Goal: Information Seeking & Learning: Learn about a topic

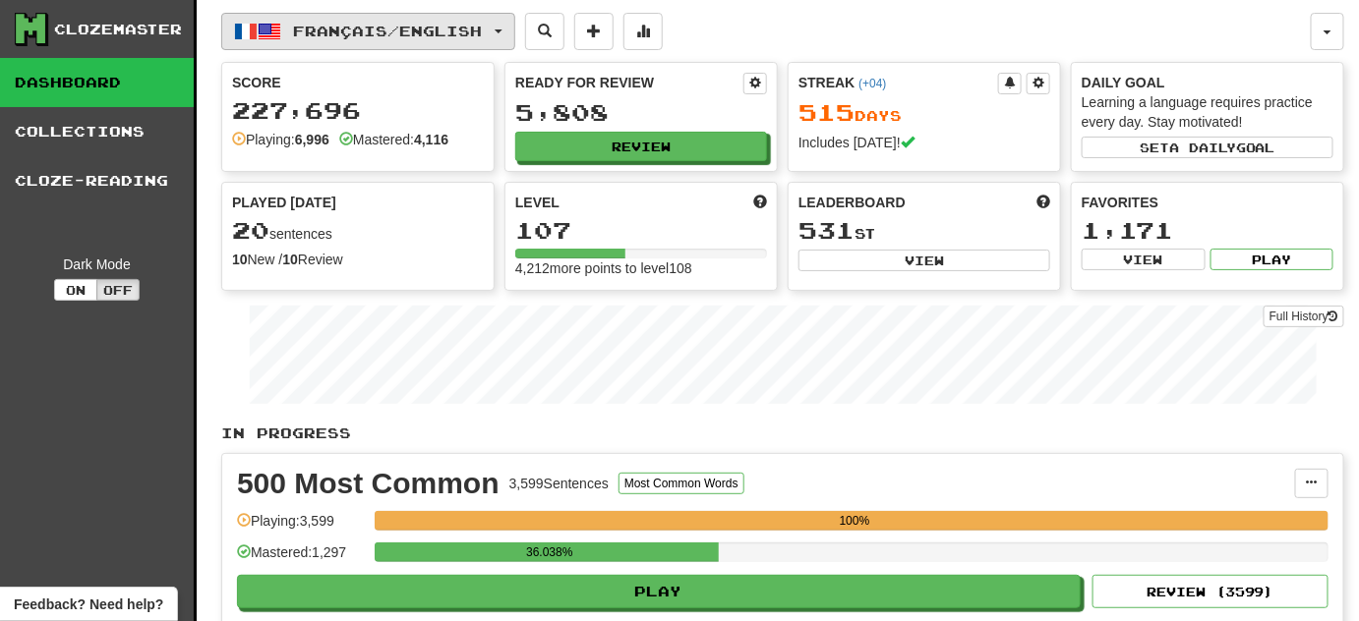
click at [515, 38] on button "Français / English" at bounding box center [368, 31] width 294 height 37
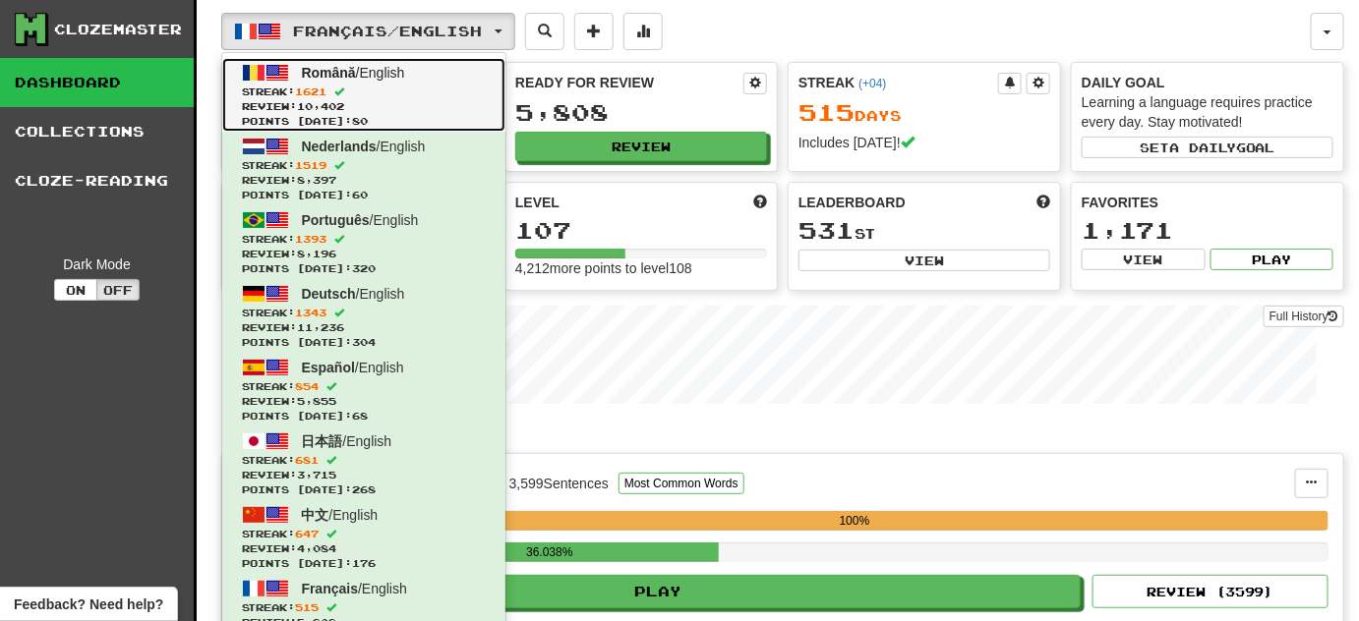
click at [398, 105] on span "Review: 10,402" at bounding box center [364, 106] width 244 height 15
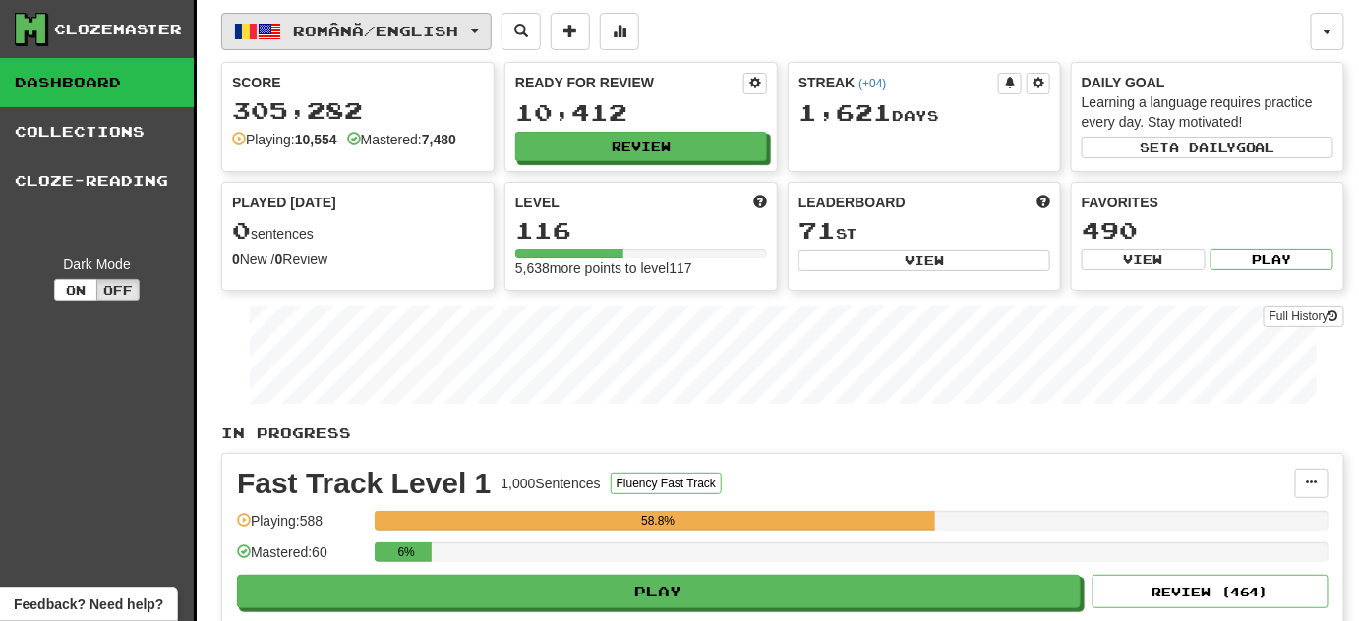
click at [492, 20] on button "Română / English" at bounding box center [356, 31] width 270 height 37
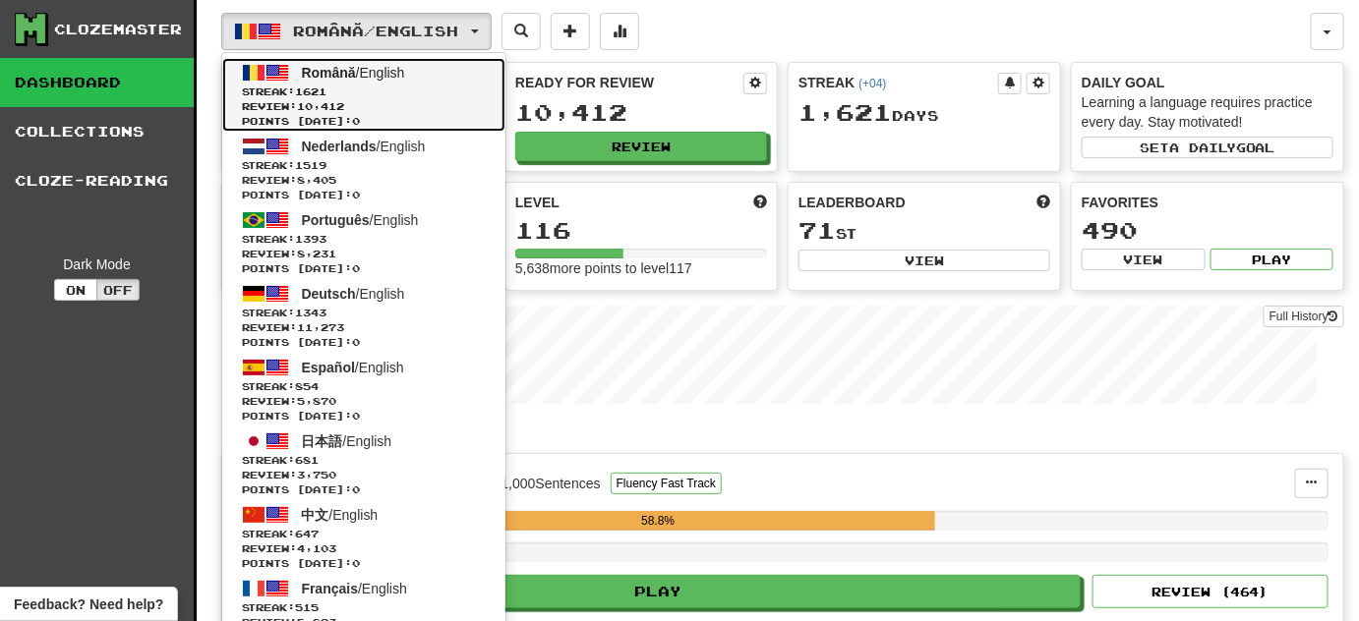
click at [393, 89] on span "Streak: 1621" at bounding box center [364, 92] width 244 height 15
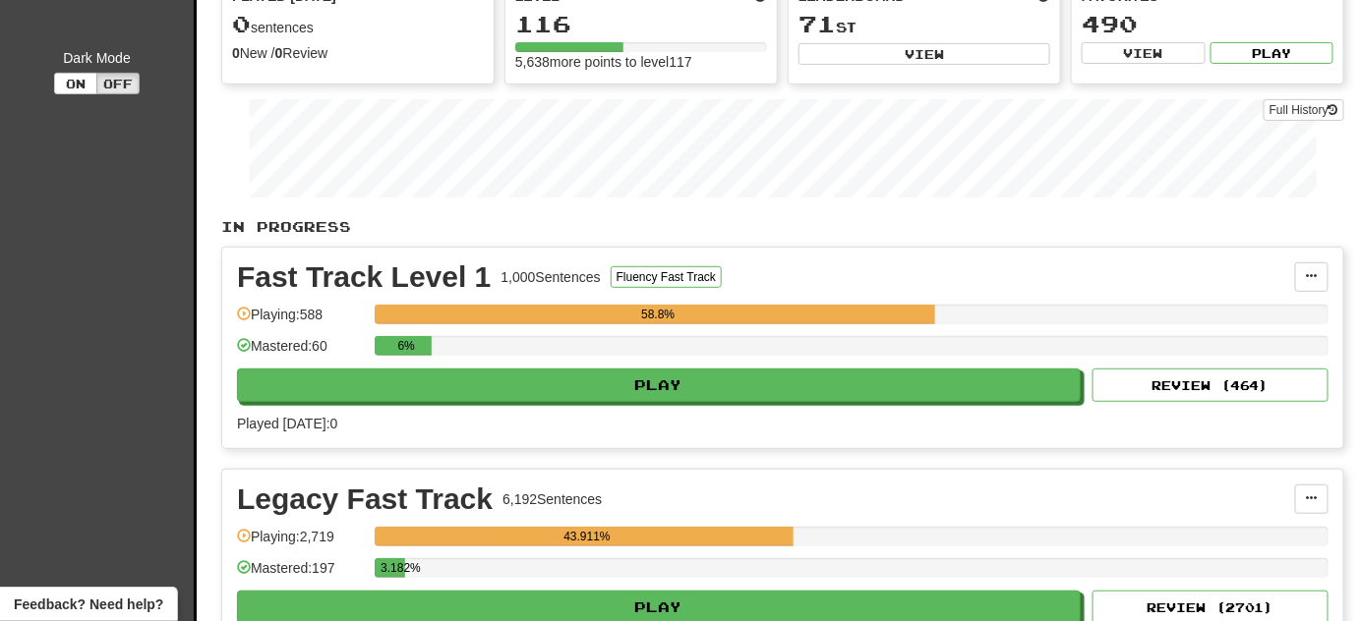
scroll to position [267, 0]
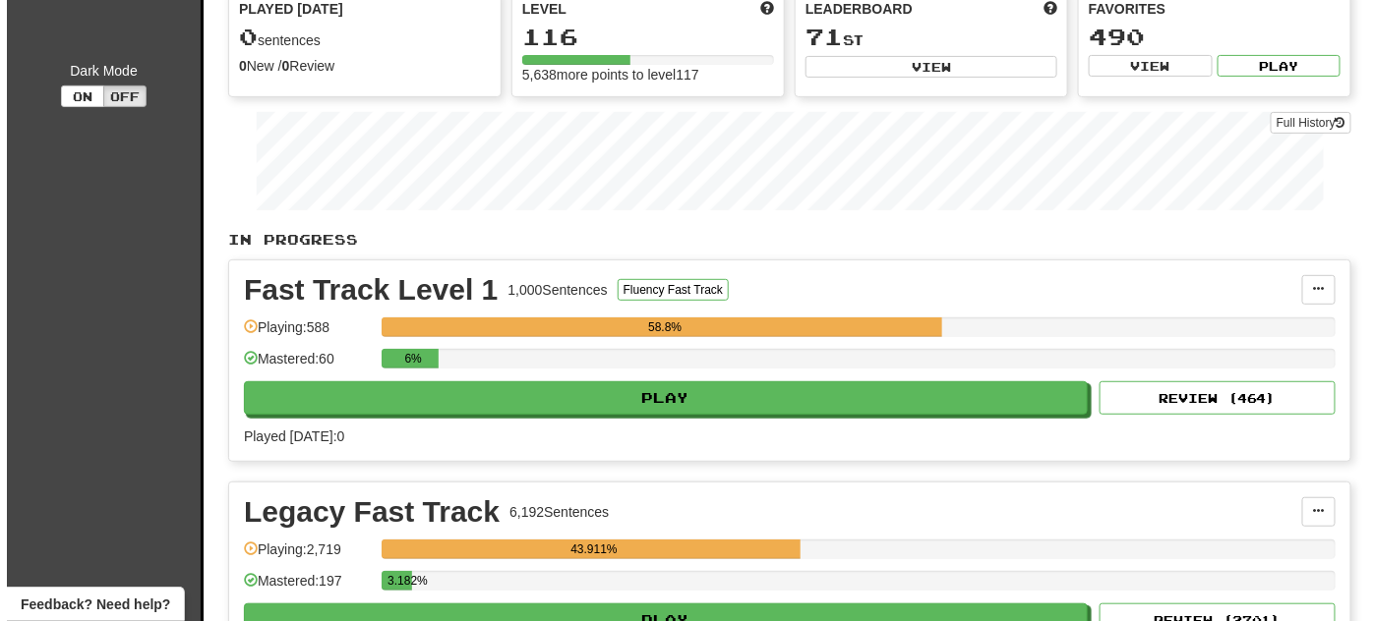
scroll to position [267, 0]
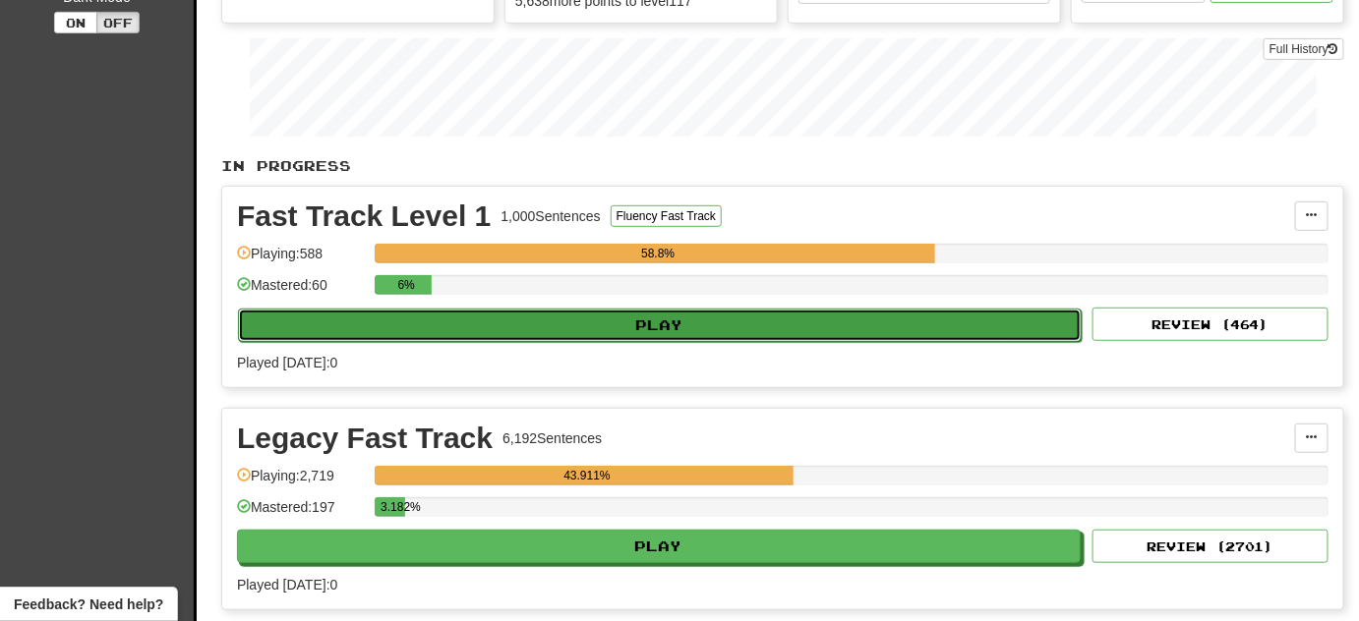
click at [543, 331] on button "Play" at bounding box center [660, 325] width 844 height 33
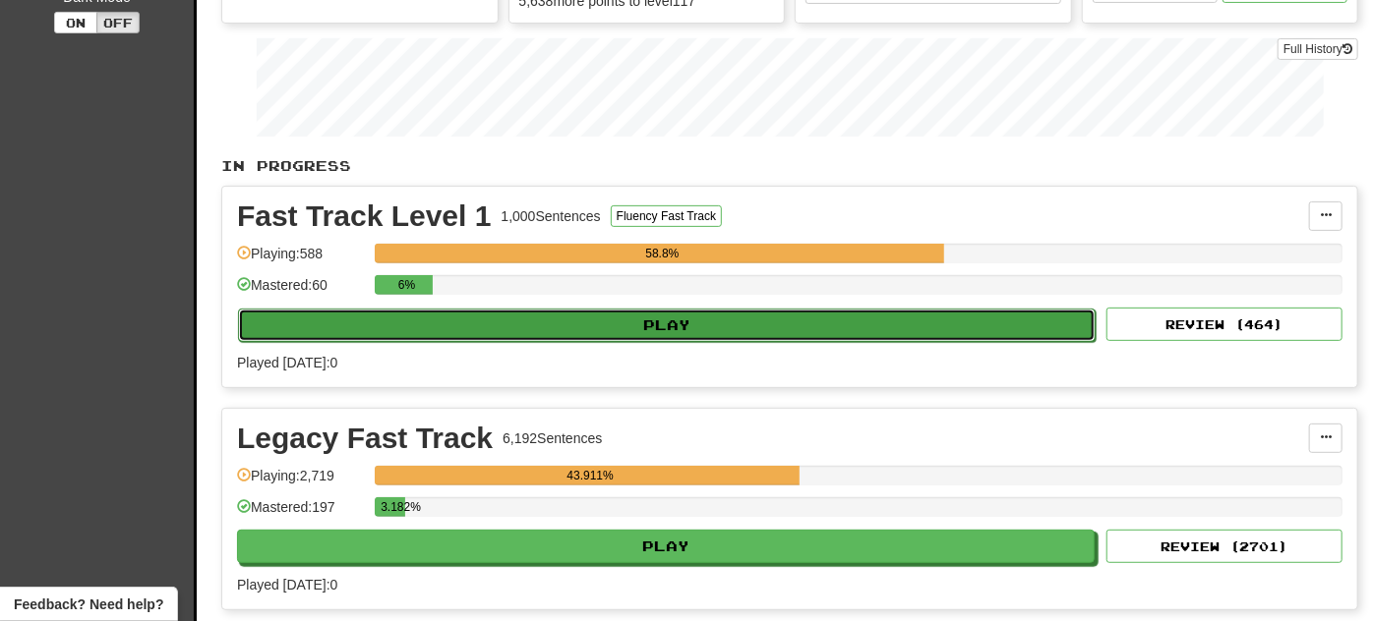
select select "**"
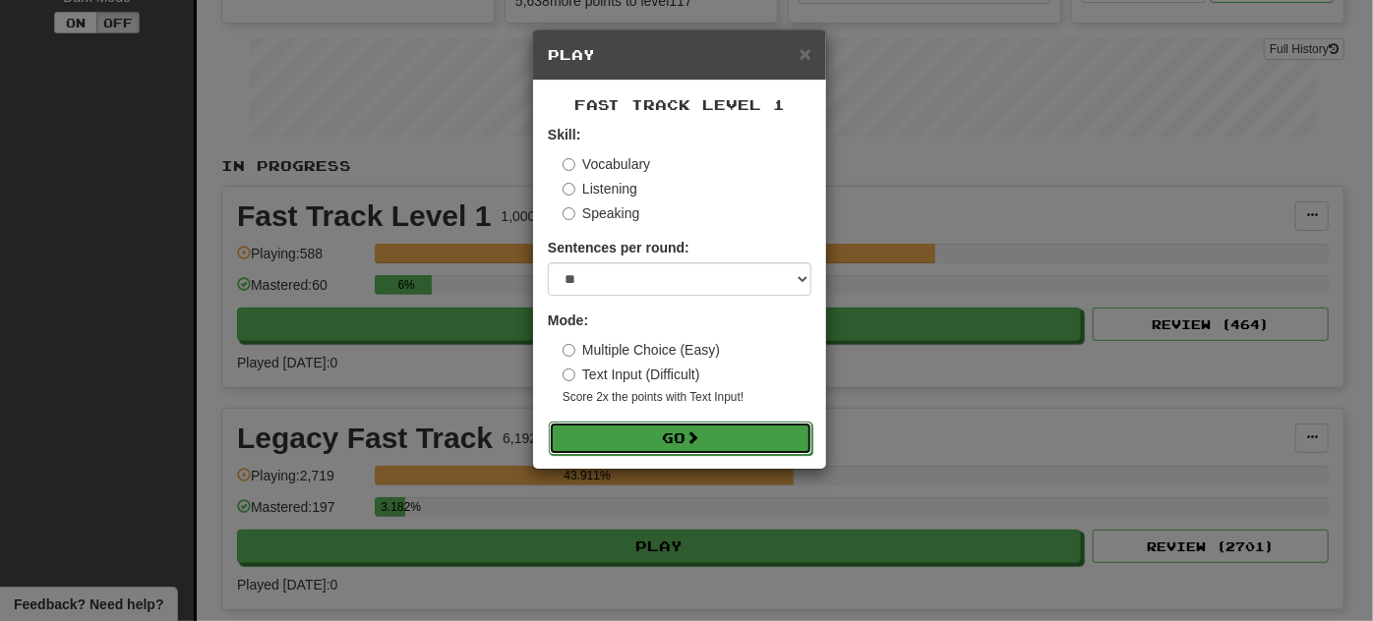
click at [726, 444] on button "Go" at bounding box center [681, 438] width 264 height 33
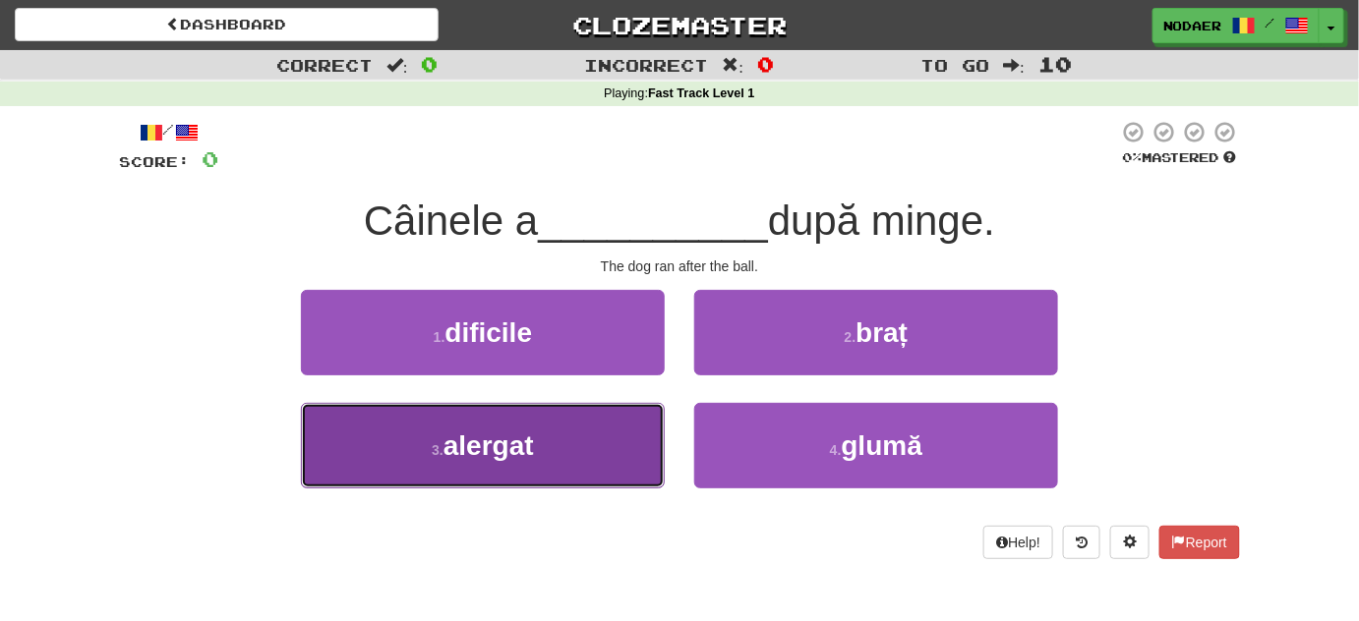
click at [596, 478] on button "3 . alergat" at bounding box center [483, 446] width 364 height 86
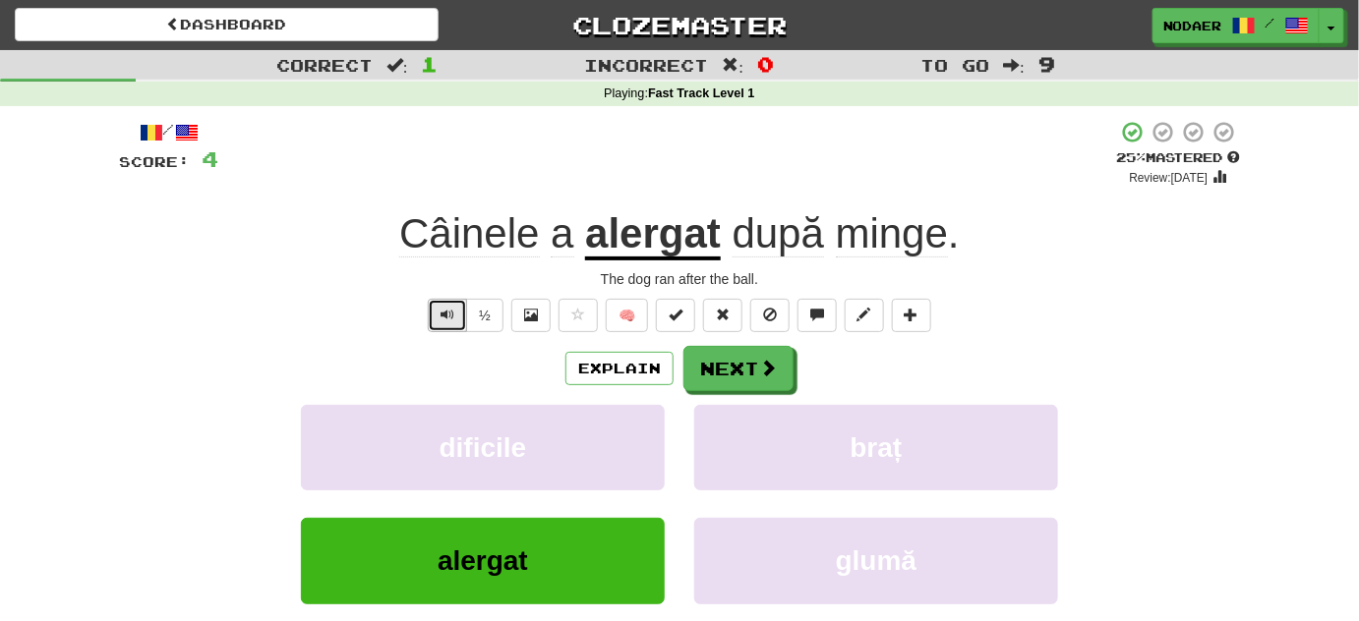
click at [443, 314] on span "Text-to-speech controls" at bounding box center [448, 315] width 14 height 14
click at [475, 348] on div "Explain Next" at bounding box center [679, 368] width 1121 height 45
click at [476, 350] on div "Explain Next" at bounding box center [679, 368] width 1121 height 45
click at [458, 321] on button "Text-to-speech controls" at bounding box center [447, 315] width 39 height 33
click at [489, 356] on div "Explain Next" at bounding box center [679, 368] width 1121 height 45
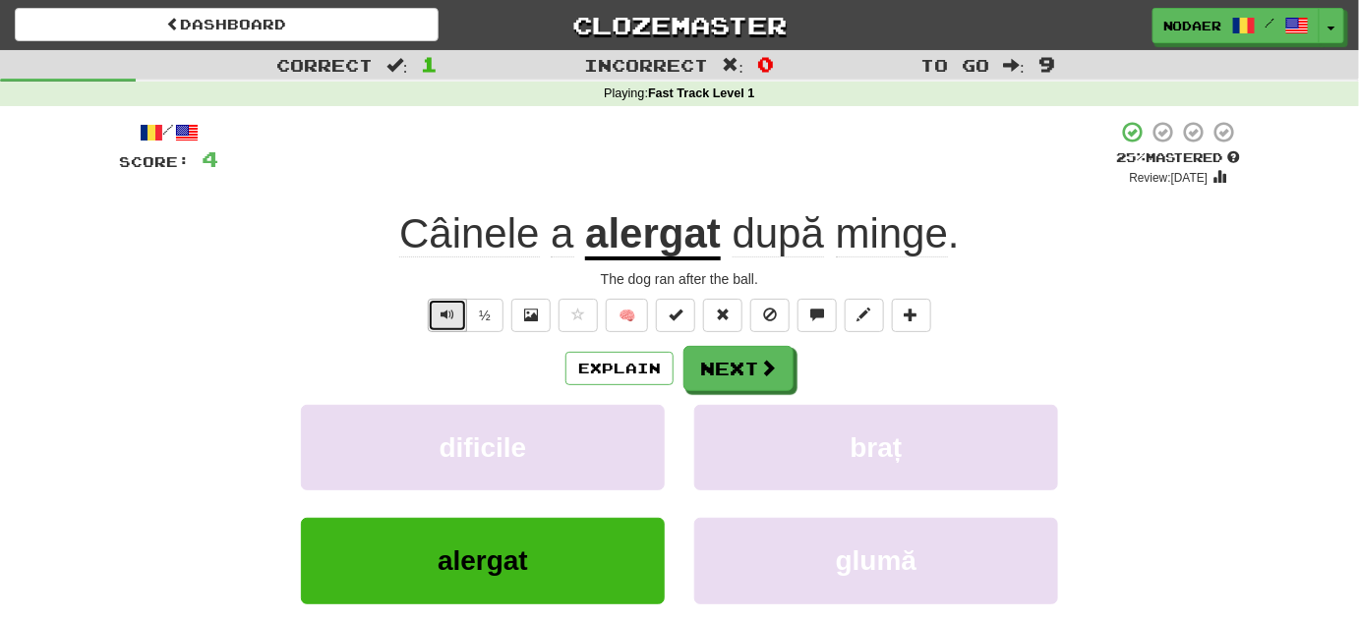
click at [460, 325] on button "Text-to-speech controls" at bounding box center [447, 315] width 39 height 33
click at [447, 328] on button "Text-to-speech controls" at bounding box center [447, 315] width 39 height 33
click at [433, 320] on button "Text-to-speech controls" at bounding box center [447, 315] width 39 height 33
click at [435, 325] on button "Text-to-speech controls" at bounding box center [447, 315] width 39 height 33
click at [449, 309] on span "Text-to-speech controls" at bounding box center [448, 315] width 14 height 14
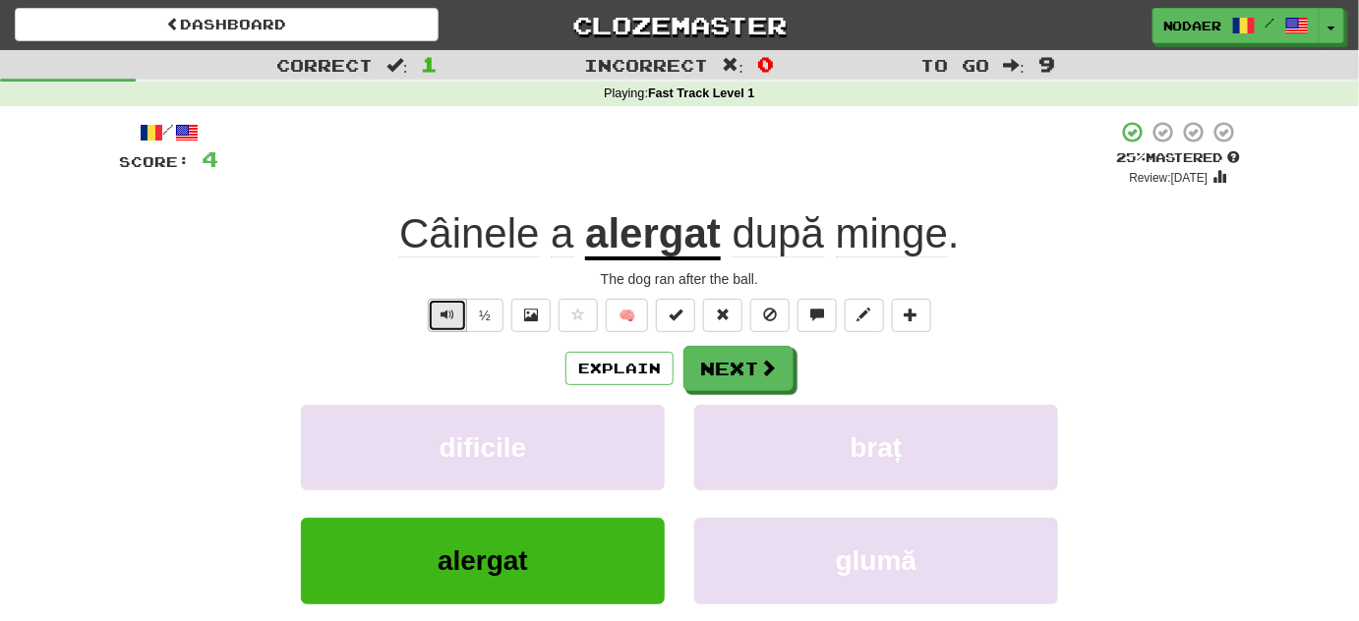
click at [437, 318] on button "Text-to-speech controls" at bounding box center [447, 315] width 39 height 33
click at [443, 314] on span "Text-to-speech controls" at bounding box center [448, 315] width 14 height 14
click at [452, 311] on span "Text-to-speech controls" at bounding box center [448, 315] width 14 height 14
click at [445, 315] on span "Text-to-speech controls" at bounding box center [448, 315] width 14 height 14
click at [450, 319] on span "Text-to-speech controls" at bounding box center [448, 315] width 14 height 14
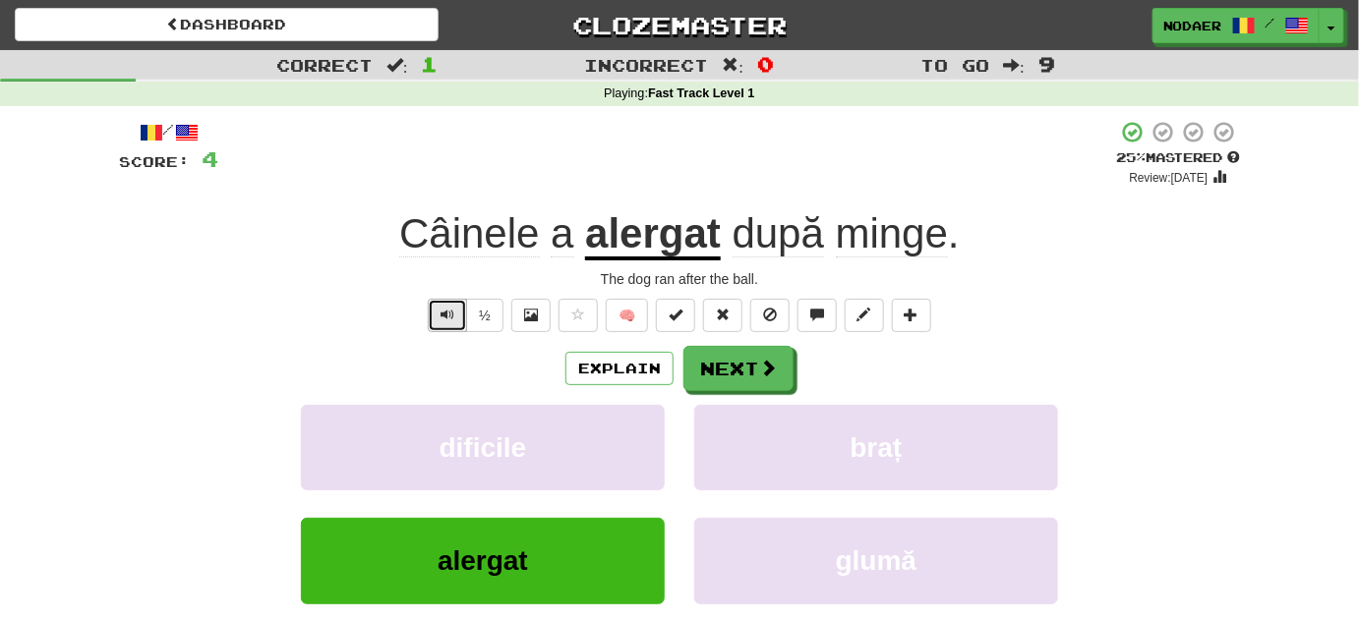
click at [448, 323] on button "Text-to-speech controls" at bounding box center [447, 315] width 39 height 33
click at [448, 319] on span "Text-to-speech controls" at bounding box center [448, 315] width 14 height 14
click at [454, 317] on span "Text-to-speech controls" at bounding box center [448, 315] width 14 height 14
click at [452, 365] on div "Explain Next" at bounding box center [679, 368] width 1121 height 45
click at [443, 326] on button "Text-to-speech controls" at bounding box center [447, 315] width 39 height 33
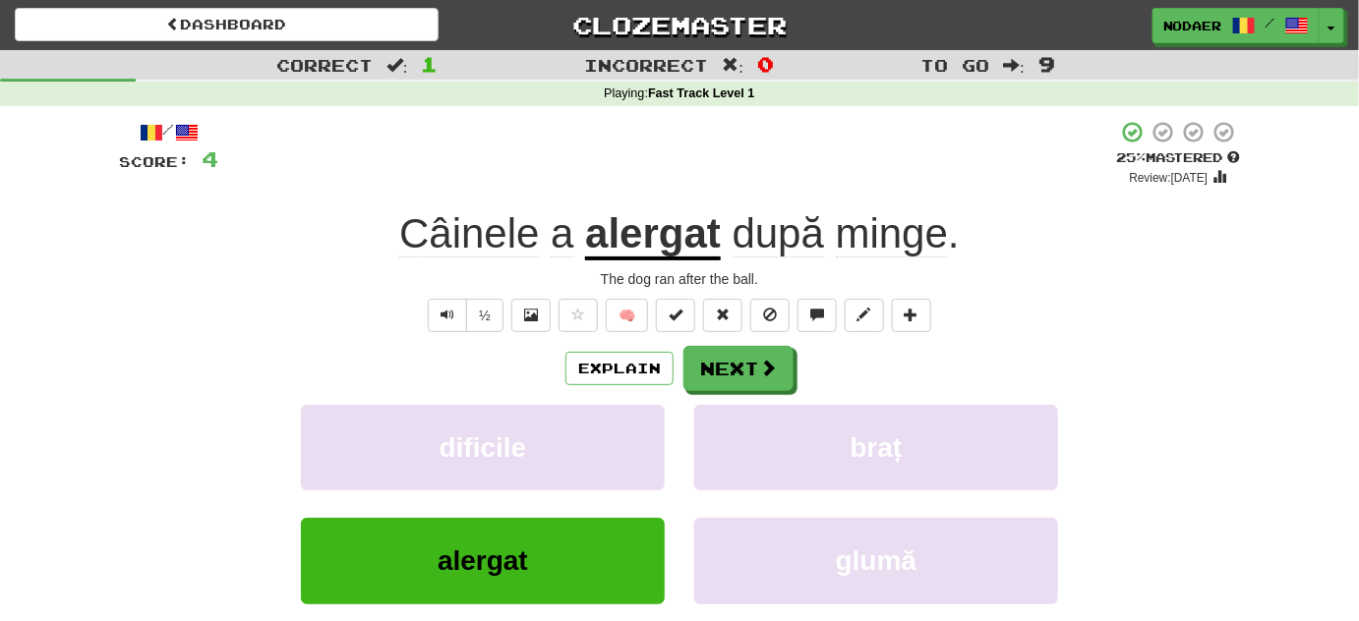
click at [480, 356] on div "Explain Next" at bounding box center [679, 368] width 1121 height 45
click at [460, 310] on button "Text-to-speech controls" at bounding box center [447, 315] width 39 height 33
click at [452, 299] on button "Text-to-speech controls" at bounding box center [447, 315] width 39 height 33
click at [375, 227] on div "Câinele a alergat după minge ." at bounding box center [679, 234] width 1121 height 54
click at [403, 287] on div "The dog ran after the ball." at bounding box center [679, 279] width 1121 height 20
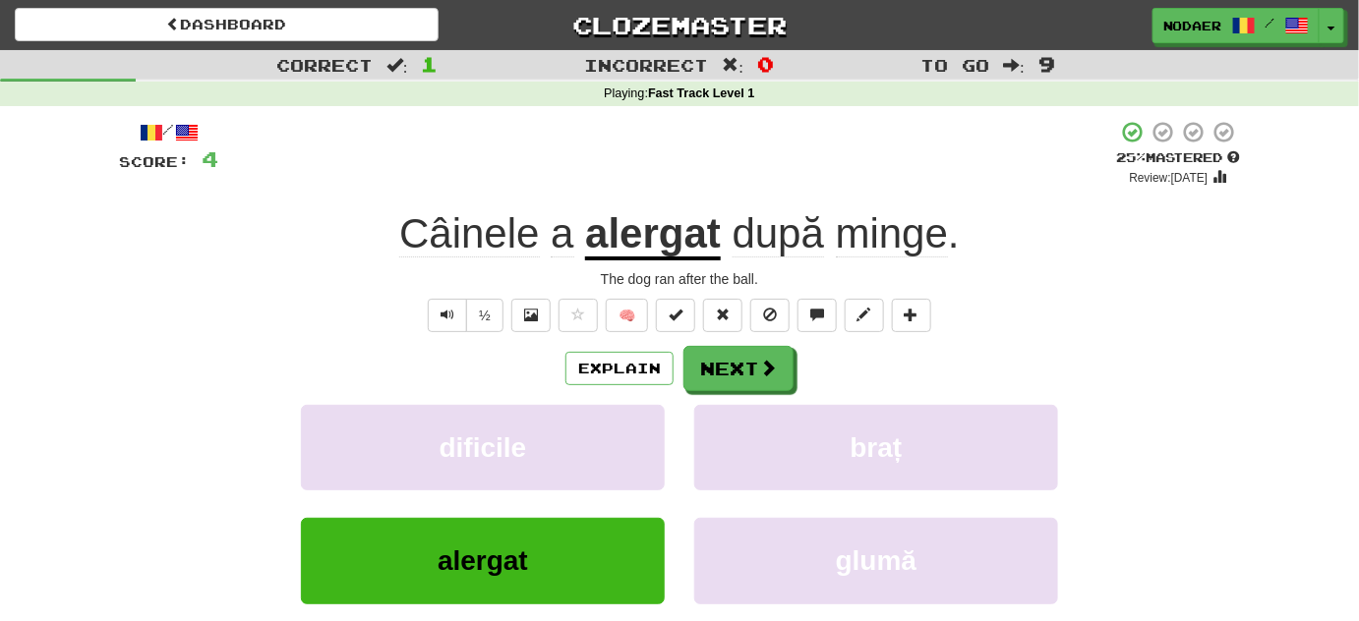
click at [426, 290] on div "/ Score: 4 + 4 25 % Mastered Review: [DATE] Câinele a alergat după minge . The …" at bounding box center [679, 412] width 1121 height 584
click at [353, 261] on div "Câinele a alergat după minge ." at bounding box center [679, 234] width 1121 height 54
click at [451, 308] on span "Text-to-speech controls" at bounding box center [448, 315] width 14 height 14
click at [454, 316] on span "Text-to-speech controls" at bounding box center [448, 315] width 14 height 14
click at [456, 303] on button "Text-to-speech controls" at bounding box center [447, 315] width 39 height 33
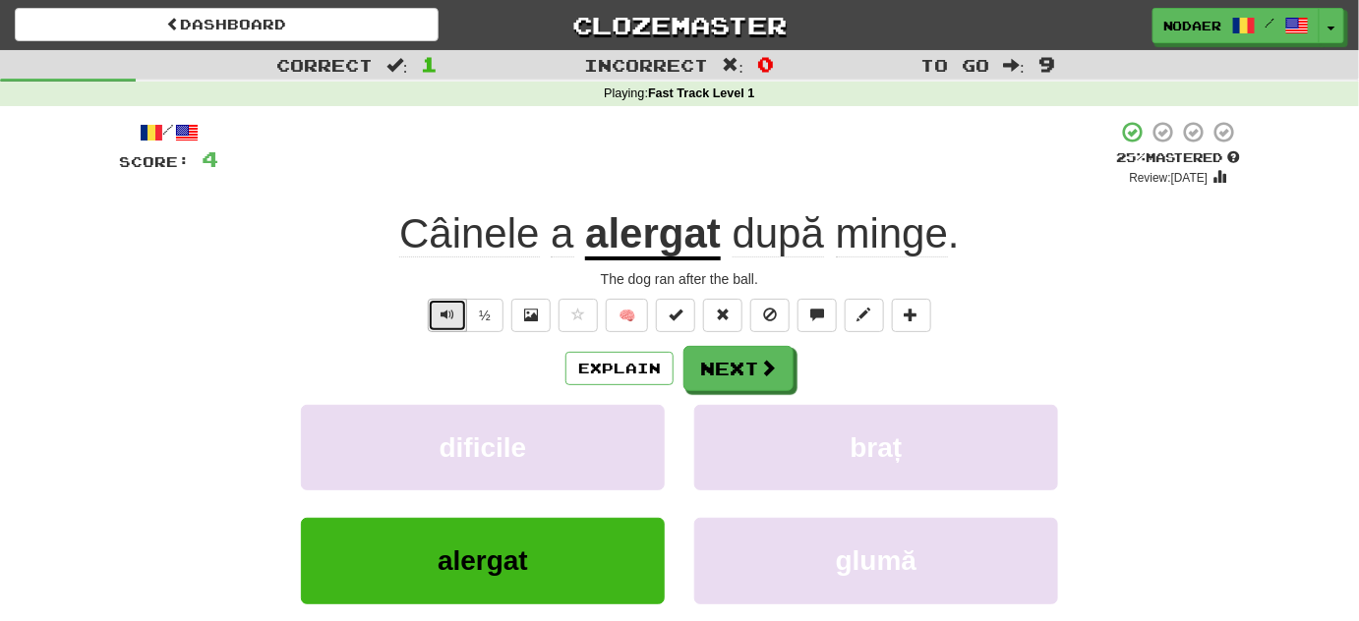
click at [453, 301] on button "Text-to-speech controls" at bounding box center [447, 315] width 39 height 33
click at [454, 317] on span "Text-to-speech controls" at bounding box center [448, 315] width 14 height 14
click at [443, 310] on span "Text-to-speech controls" at bounding box center [448, 315] width 14 height 14
click at [444, 320] on span "Text-to-speech controls" at bounding box center [448, 315] width 14 height 14
click at [444, 317] on span "Text-to-speech controls" at bounding box center [448, 315] width 14 height 14
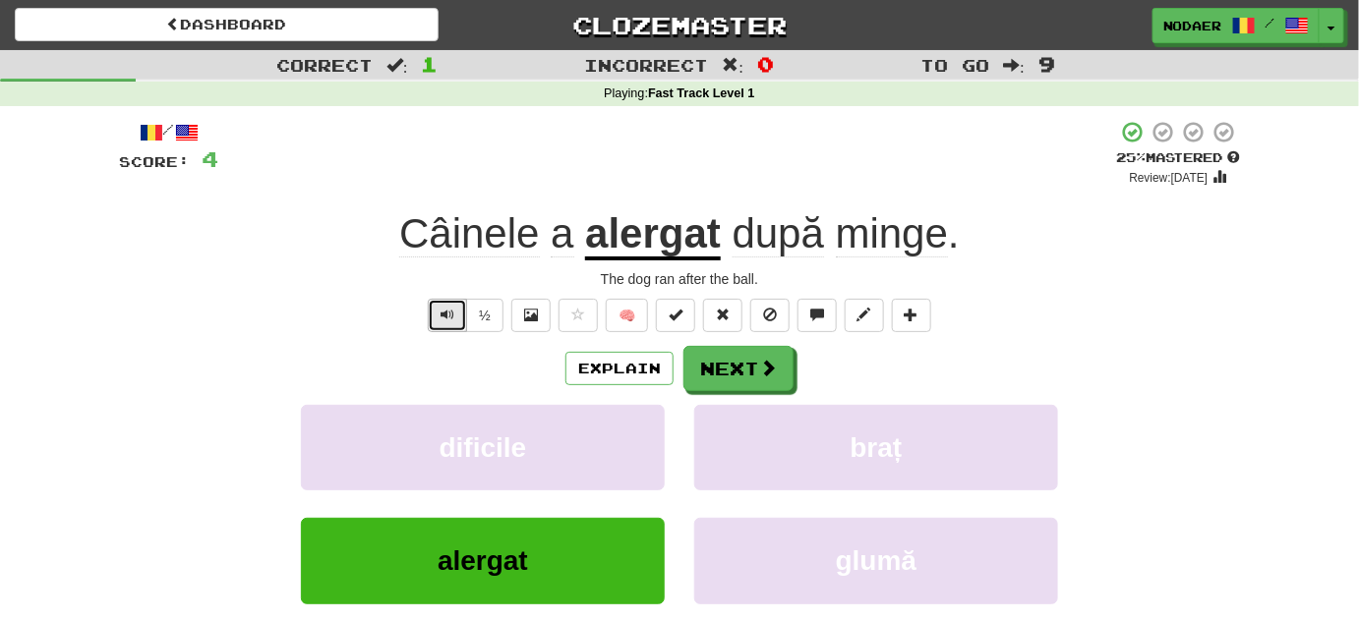
click at [435, 313] on button "Text-to-speech controls" at bounding box center [447, 315] width 39 height 33
click at [444, 314] on span "Text-to-speech controls" at bounding box center [448, 315] width 14 height 14
click at [458, 319] on button "Text-to-speech controls" at bounding box center [447, 315] width 39 height 33
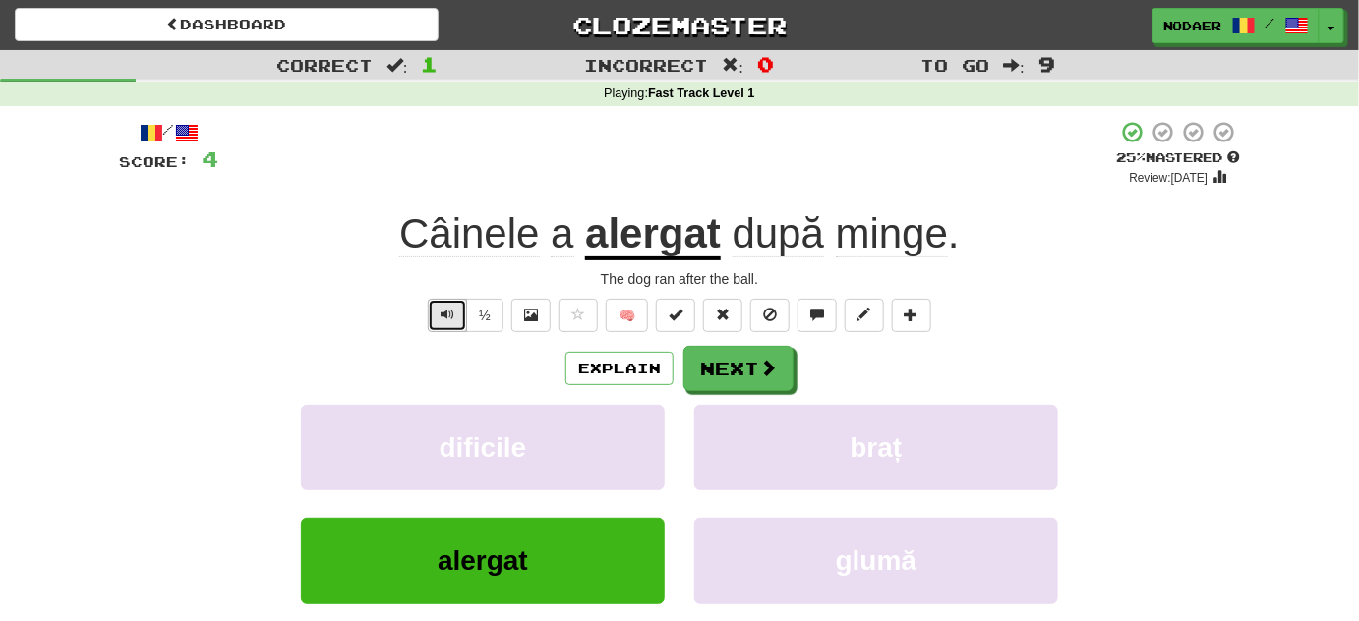
click at [433, 308] on button "Text-to-speech controls" at bounding box center [447, 315] width 39 height 33
click at [447, 315] on span "Text-to-speech controls" at bounding box center [448, 315] width 14 height 14
click at [447, 321] on span "Text-to-speech controls" at bounding box center [448, 315] width 14 height 14
click at [448, 321] on span "Text-to-speech controls" at bounding box center [448, 315] width 14 height 14
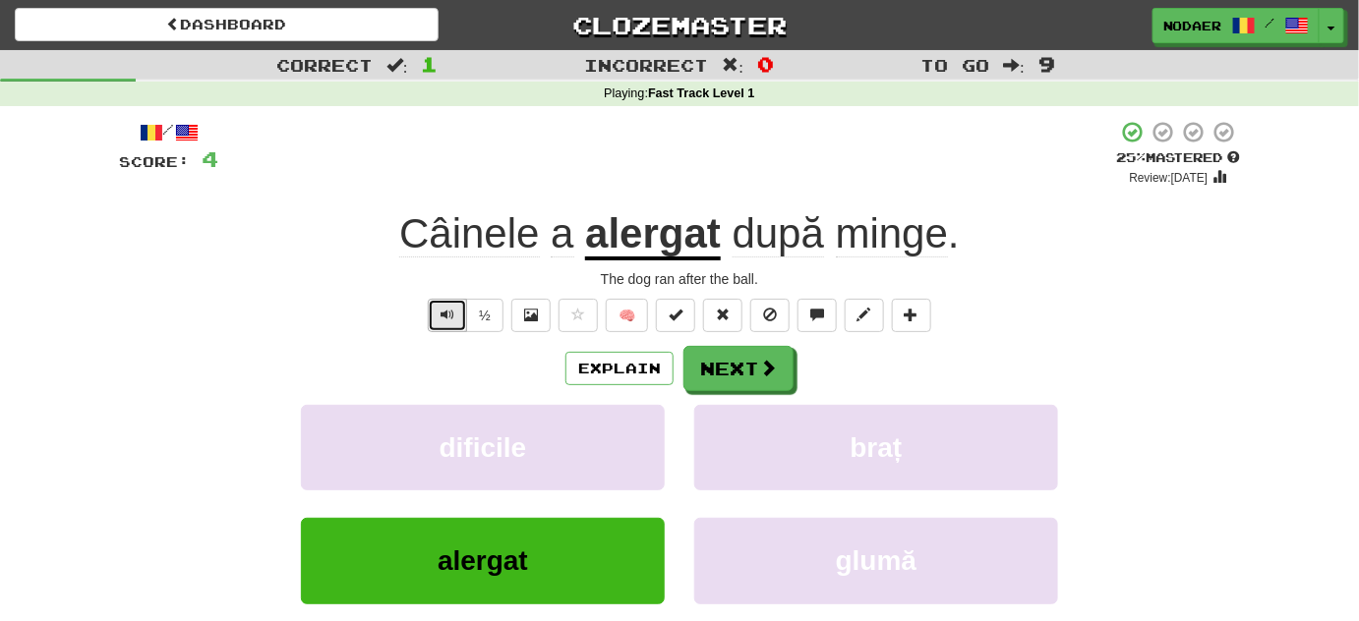
click at [448, 323] on button "Text-to-speech controls" at bounding box center [447, 315] width 39 height 33
click at [447, 308] on span "Text-to-speech controls" at bounding box center [448, 315] width 14 height 14
click at [450, 324] on button "Text-to-speech controls" at bounding box center [447, 315] width 39 height 33
click at [747, 369] on button "Next" at bounding box center [739, 369] width 110 height 45
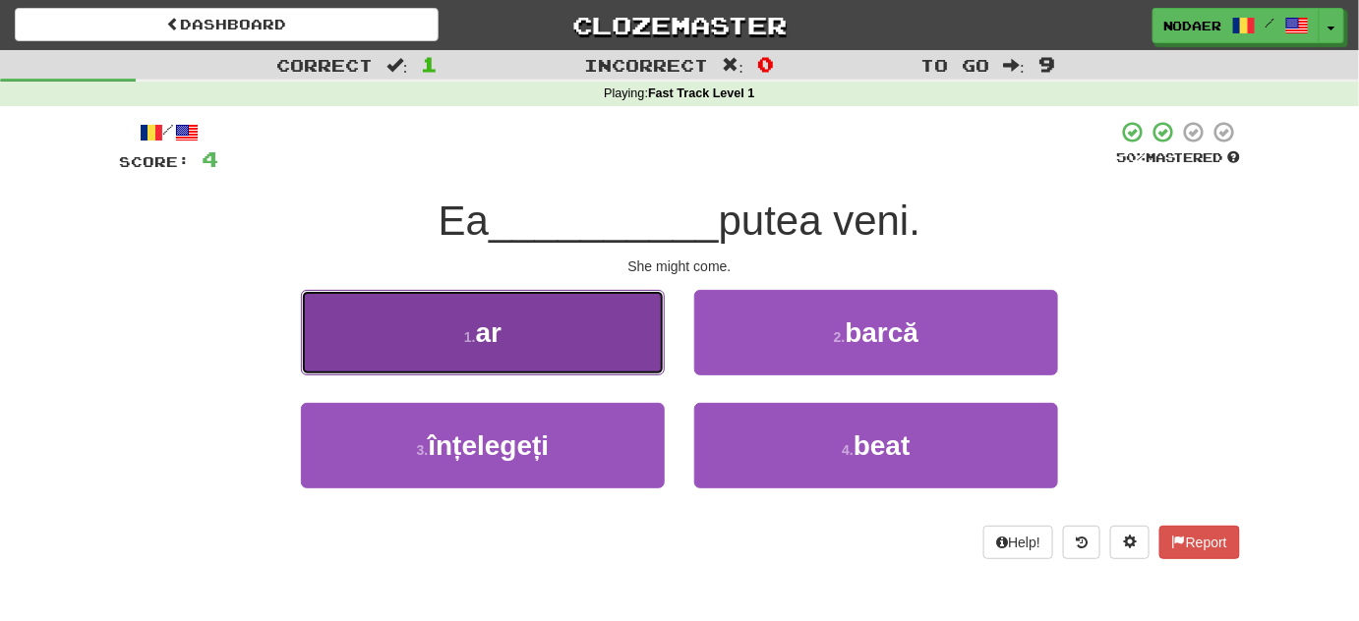
click at [535, 322] on button "1 . ar" at bounding box center [483, 333] width 364 height 86
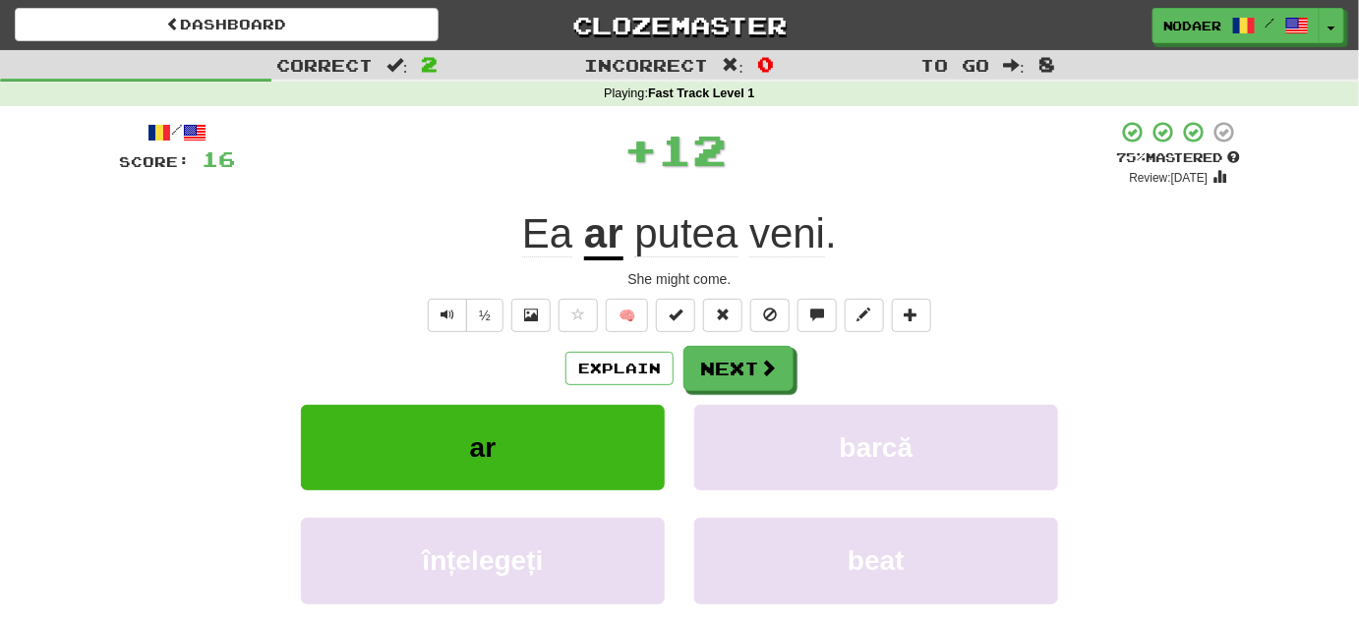
click at [604, 239] on u "ar" at bounding box center [603, 235] width 39 height 50
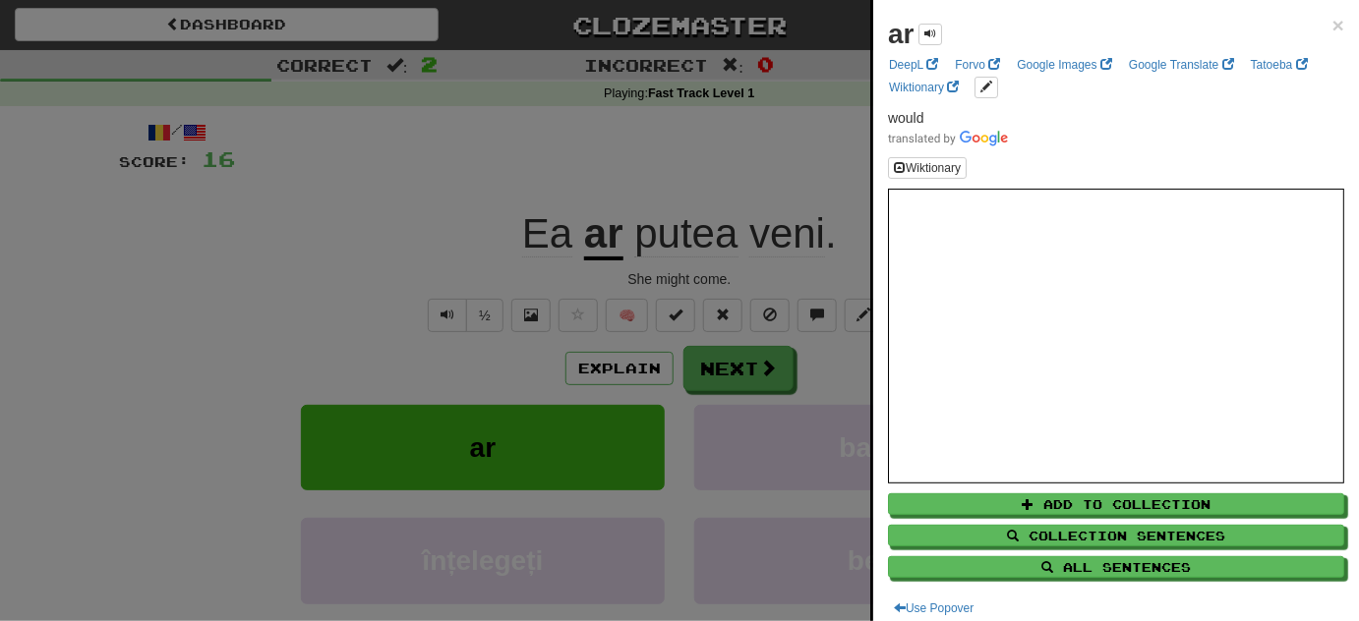
click at [451, 286] on div at bounding box center [679, 310] width 1359 height 621
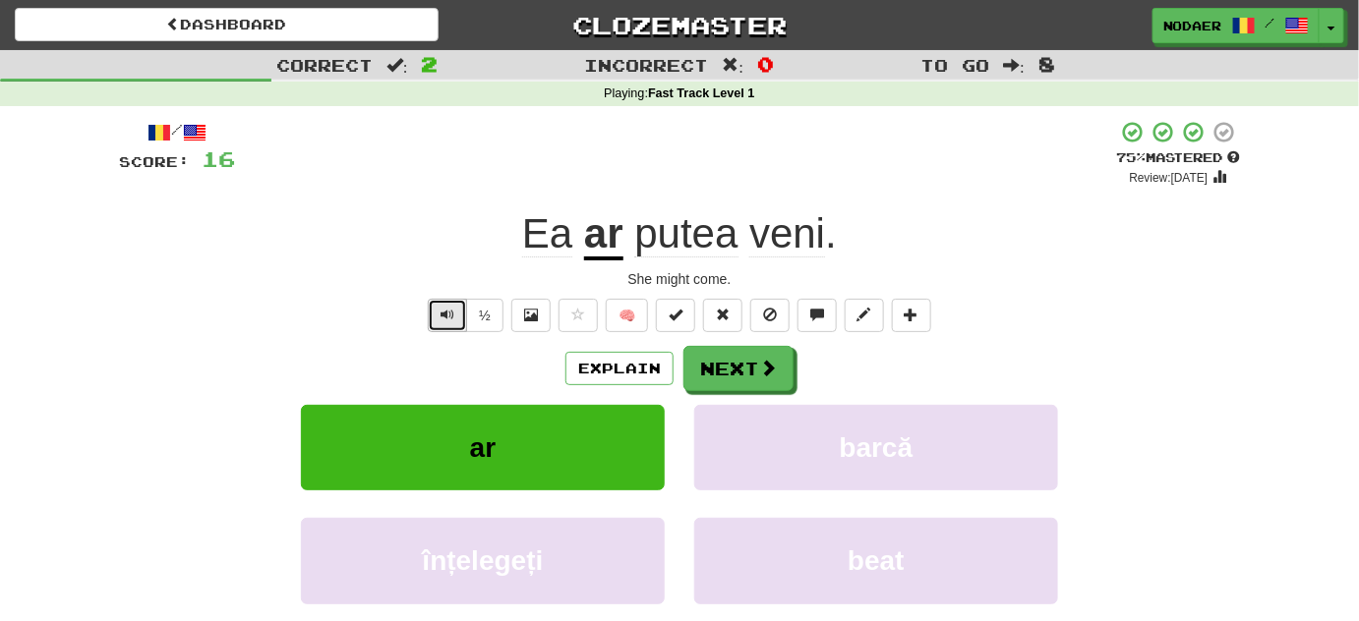
click at [451, 316] on span "Text-to-speech controls" at bounding box center [448, 315] width 14 height 14
click at [451, 325] on button "Text-to-speech controls" at bounding box center [447, 315] width 39 height 33
click at [458, 309] on button "Text-to-speech controls" at bounding box center [447, 315] width 39 height 33
click at [745, 362] on button "Next" at bounding box center [739, 369] width 110 height 45
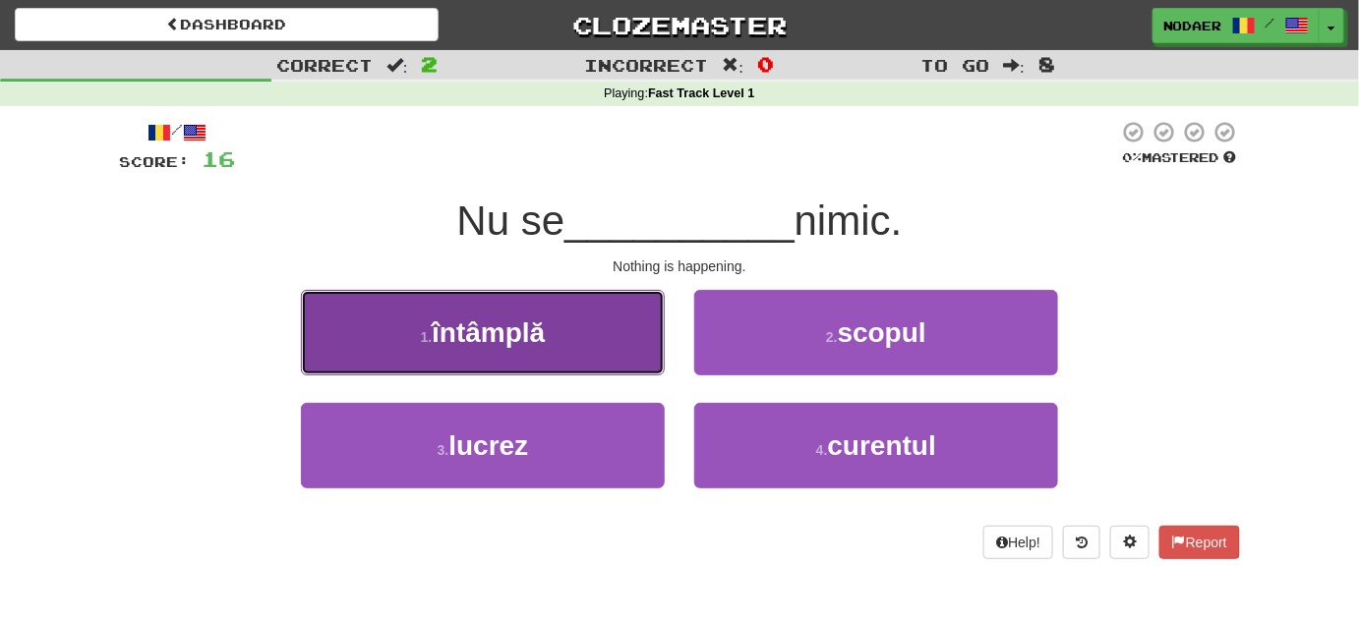
click at [498, 335] on span "întâmplă" at bounding box center [488, 333] width 113 height 30
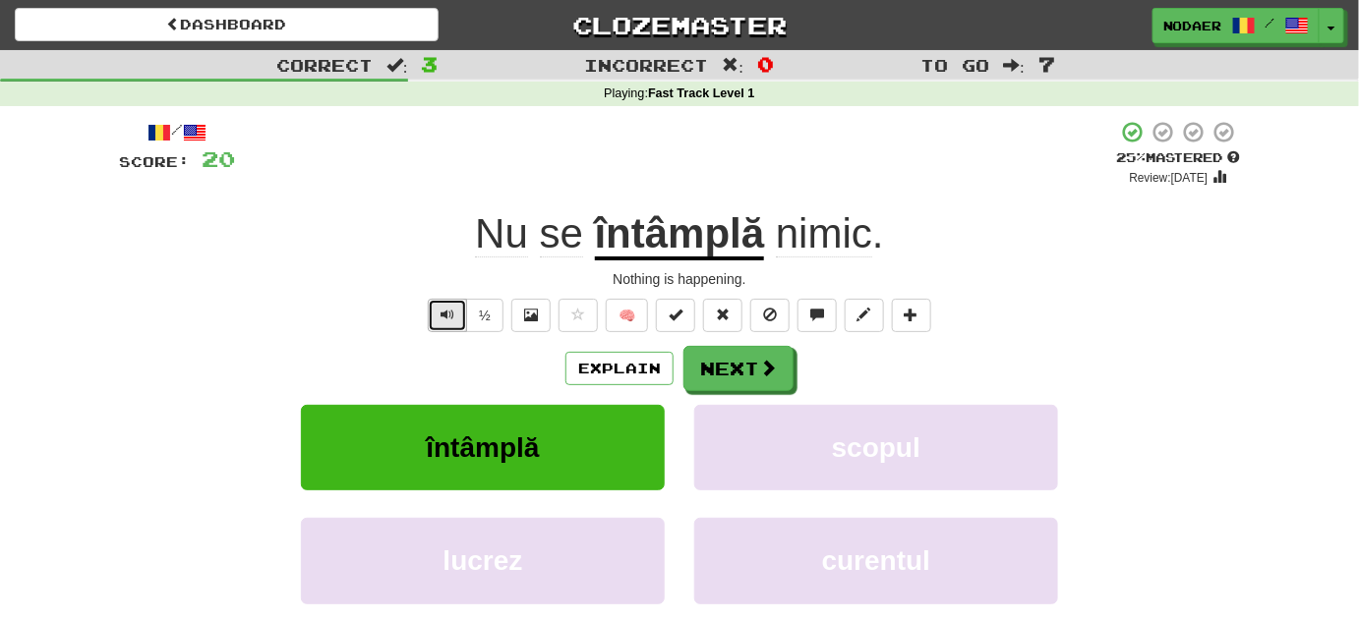
click at [445, 304] on button "Text-to-speech controls" at bounding box center [447, 315] width 39 height 33
click at [454, 314] on span "Text-to-speech controls" at bounding box center [448, 315] width 14 height 14
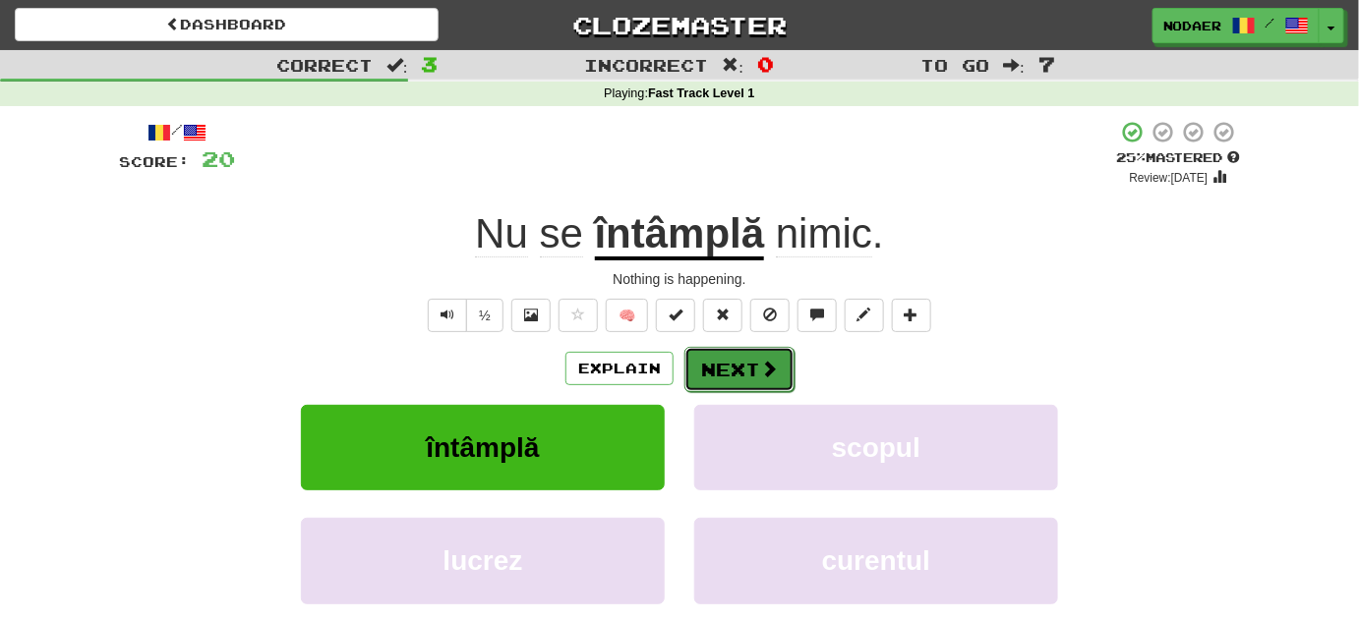
click at [732, 382] on button "Next" at bounding box center [739, 369] width 110 height 45
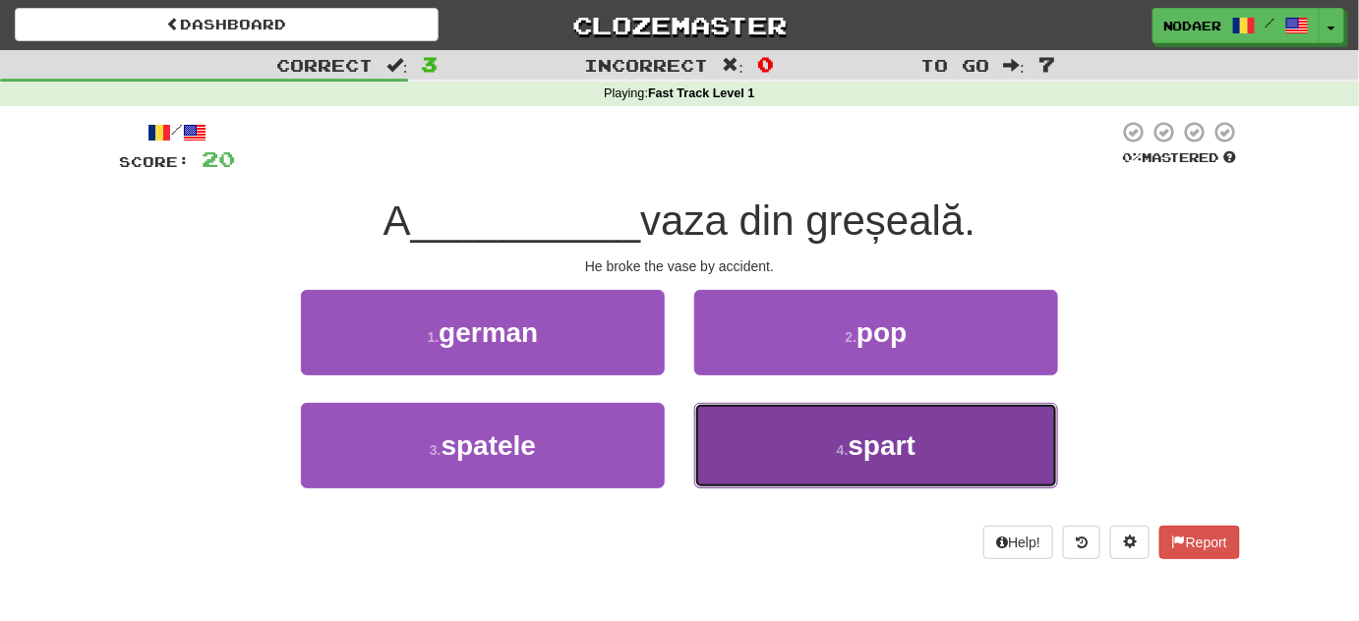
click at [849, 446] on small "4 ." at bounding box center [843, 451] width 12 height 16
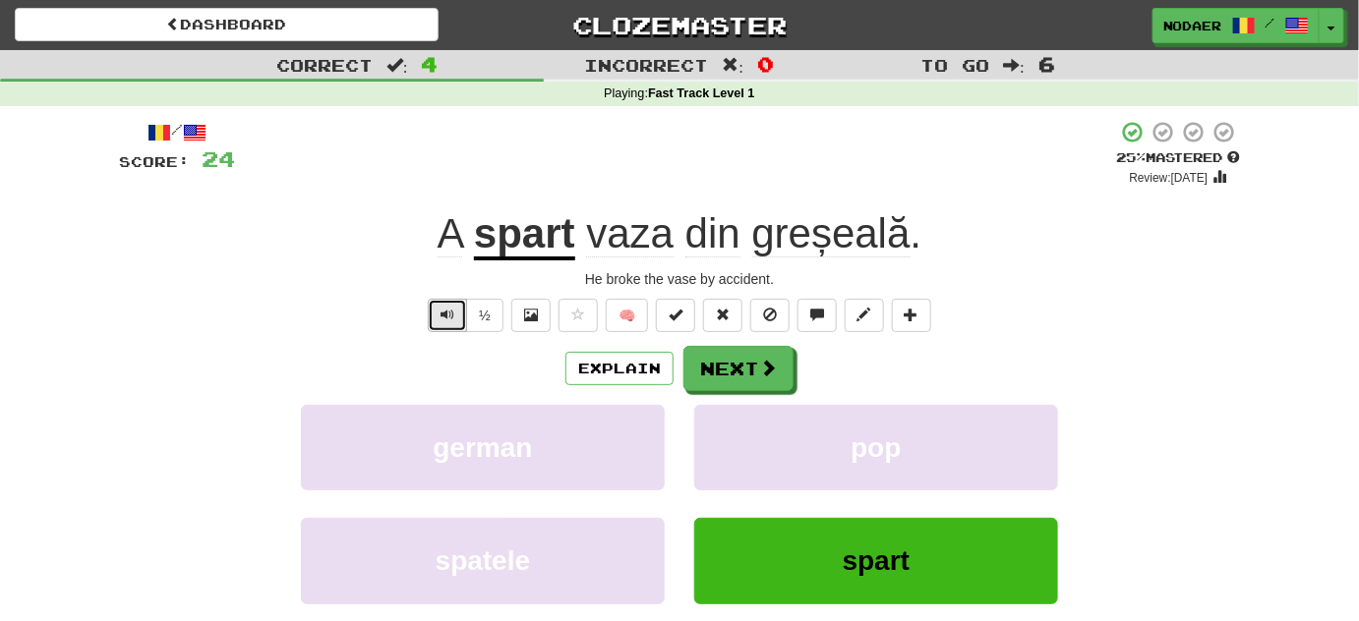
click at [447, 322] on button "Text-to-speech controls" at bounding box center [447, 315] width 39 height 33
click at [443, 301] on button "Text-to-speech controls" at bounding box center [447, 315] width 39 height 33
click at [443, 313] on span "Text-to-speech controls" at bounding box center [448, 315] width 14 height 14
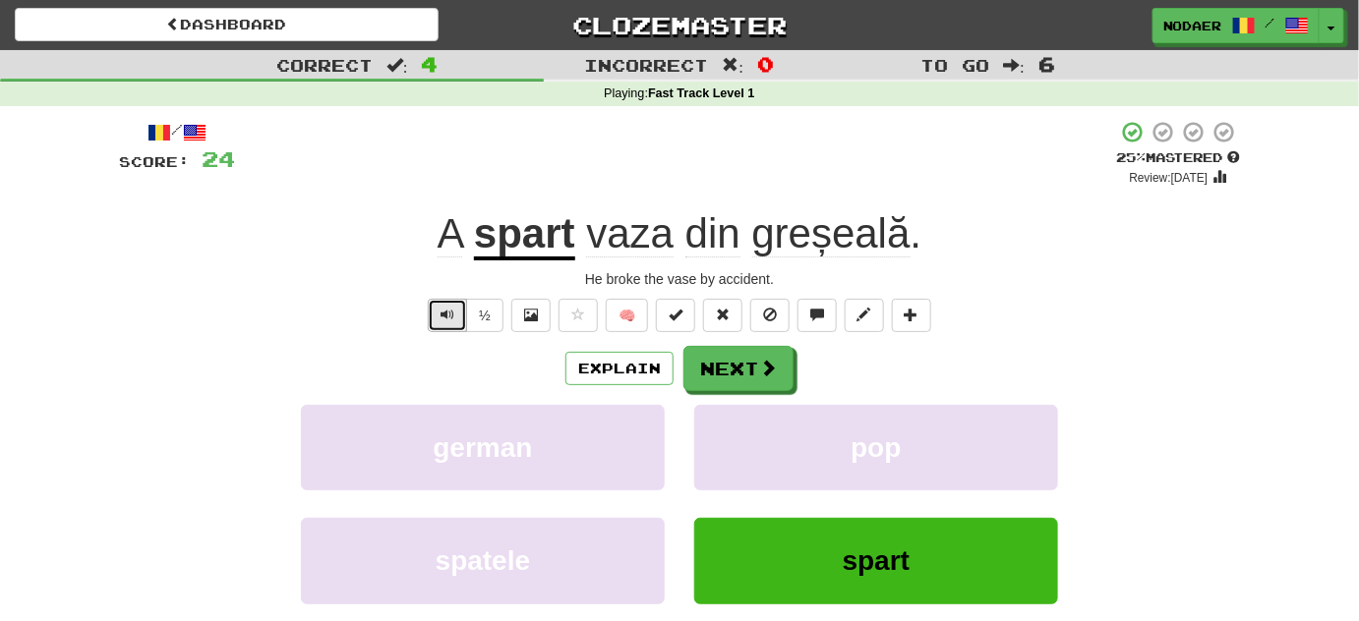
click at [461, 302] on button "Text-to-speech controls" at bounding box center [447, 315] width 39 height 33
click at [448, 305] on button "Text-to-speech controls" at bounding box center [447, 315] width 39 height 33
click at [448, 311] on span "Text-to-speech controls" at bounding box center [448, 315] width 14 height 14
click at [437, 316] on button "Text-to-speech controls" at bounding box center [447, 315] width 39 height 33
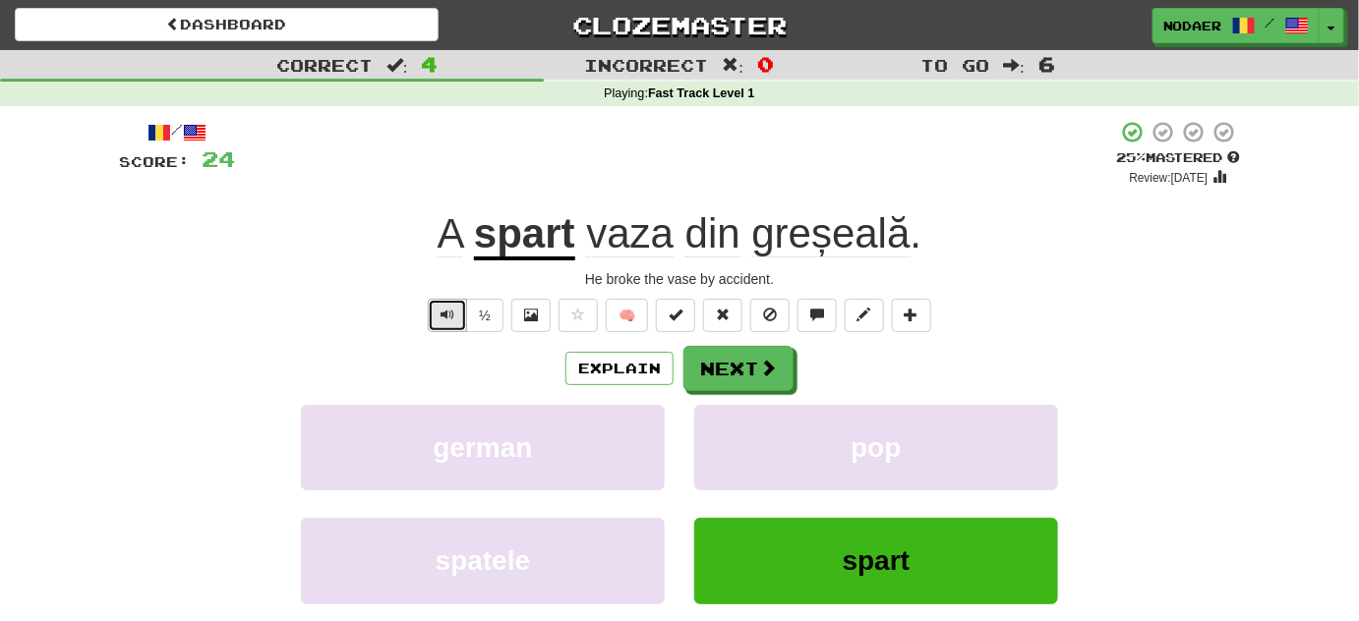
click at [437, 316] on button "Text-to-speech controls" at bounding box center [447, 315] width 39 height 33
click at [772, 368] on span at bounding box center [769, 369] width 18 height 18
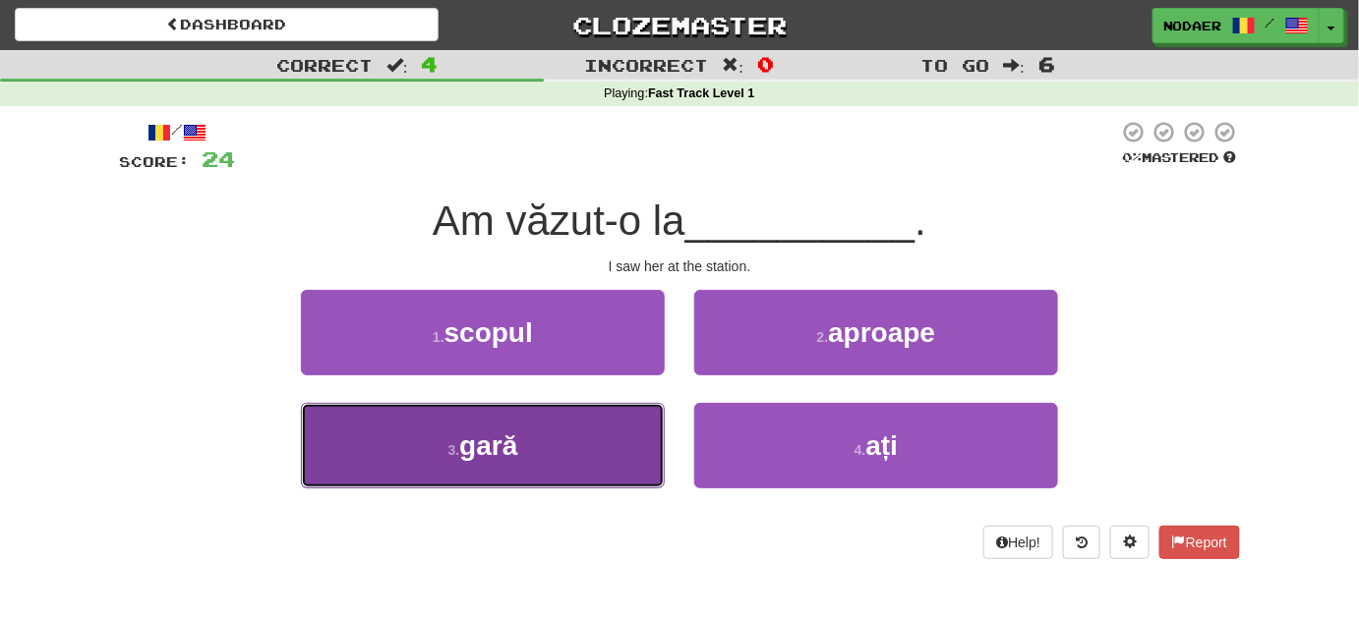
click at [472, 447] on span "gară" at bounding box center [488, 446] width 58 height 30
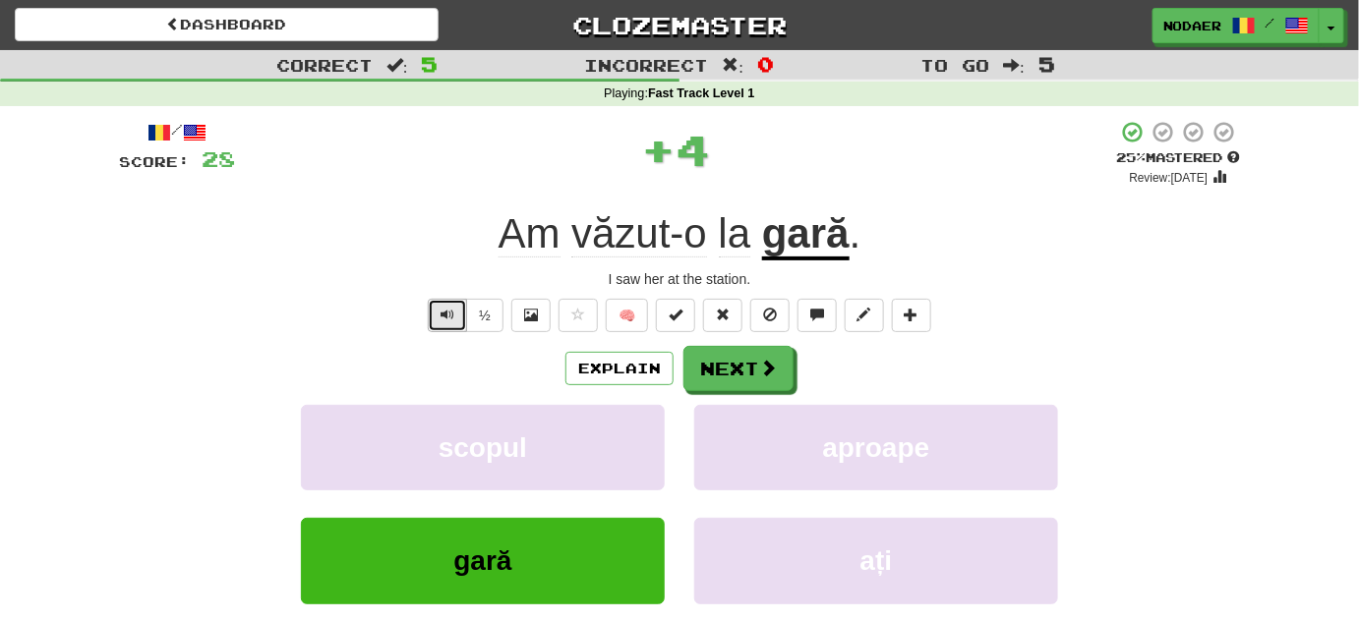
click at [438, 307] on button "Text-to-speech controls" at bounding box center [447, 315] width 39 height 33
click at [453, 320] on span "Text-to-speech controls" at bounding box center [448, 315] width 14 height 14
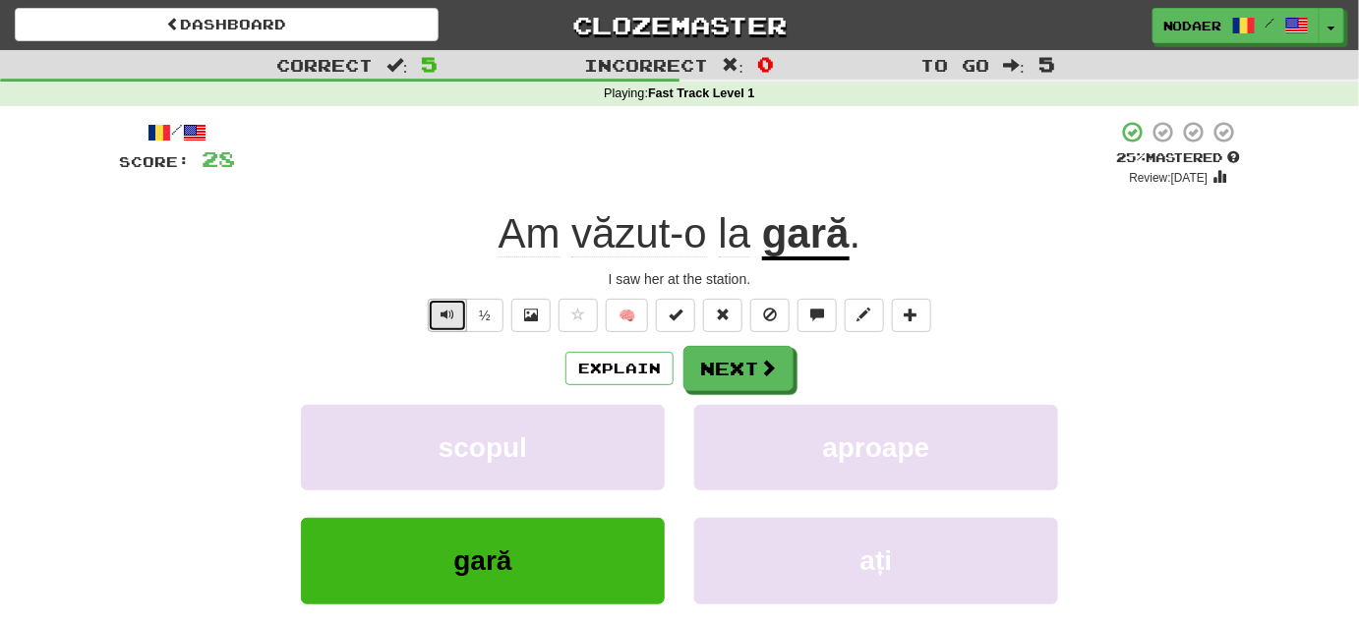
click at [453, 320] on span "Text-to-speech controls" at bounding box center [448, 315] width 14 height 14
click at [444, 310] on span "Text-to-speech controls" at bounding box center [448, 315] width 14 height 14
click at [443, 312] on span "Text-to-speech controls" at bounding box center [448, 315] width 14 height 14
click at [781, 371] on button "Next" at bounding box center [739, 369] width 110 height 45
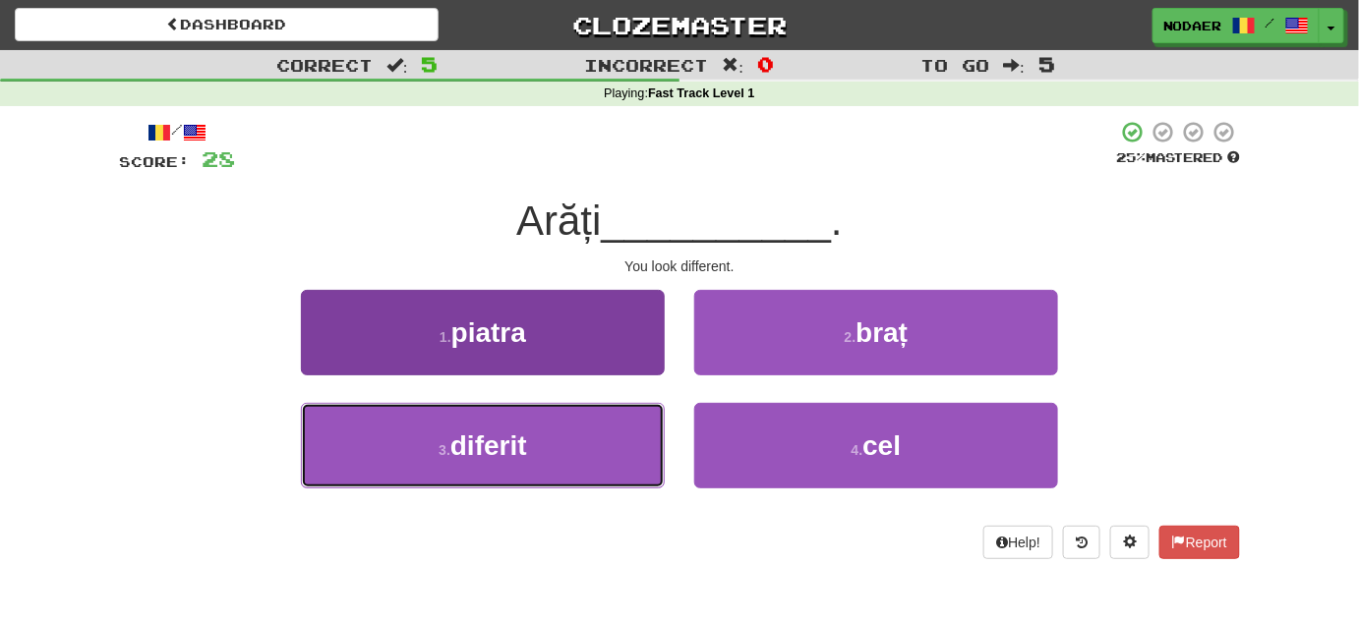
click at [513, 431] on span "diferit" at bounding box center [488, 446] width 77 height 30
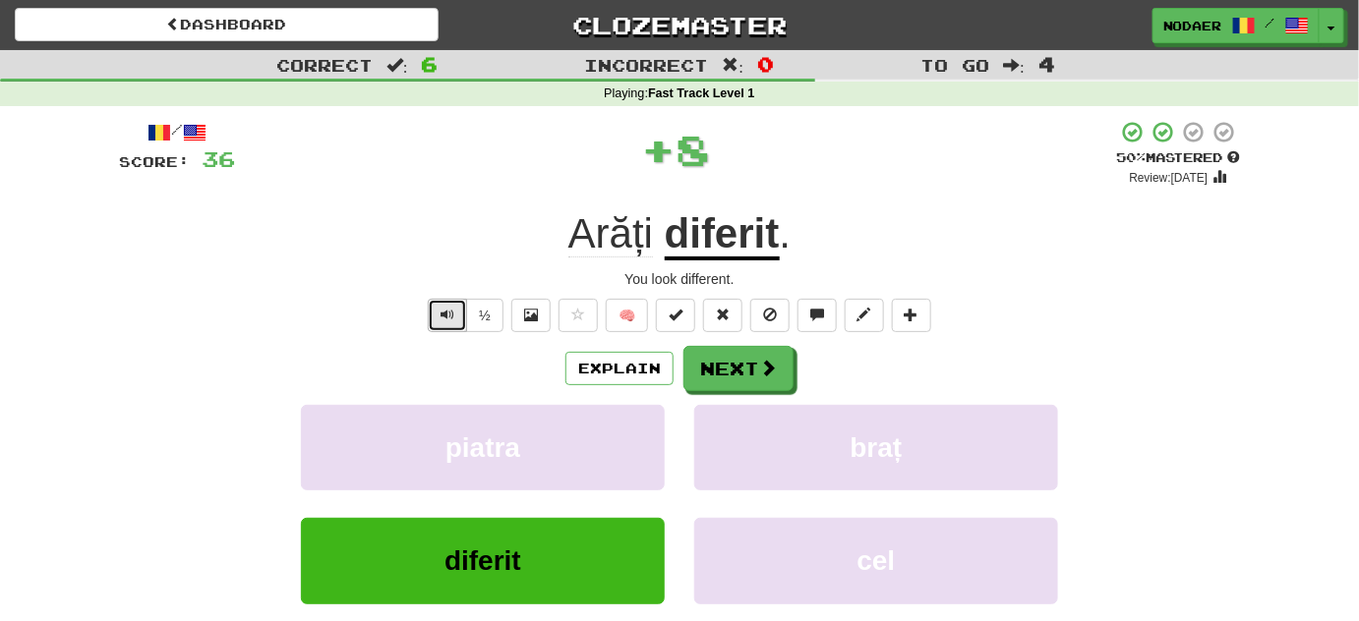
click at [441, 322] on button "Text-to-speech controls" at bounding box center [447, 315] width 39 height 33
click at [447, 325] on button "Text-to-speech controls" at bounding box center [447, 315] width 39 height 33
click at [443, 318] on span "Text-to-speech controls" at bounding box center [448, 315] width 14 height 14
click at [445, 319] on span "Text-to-speech controls" at bounding box center [448, 315] width 14 height 14
click at [450, 314] on span "Text-to-speech controls" at bounding box center [448, 315] width 14 height 14
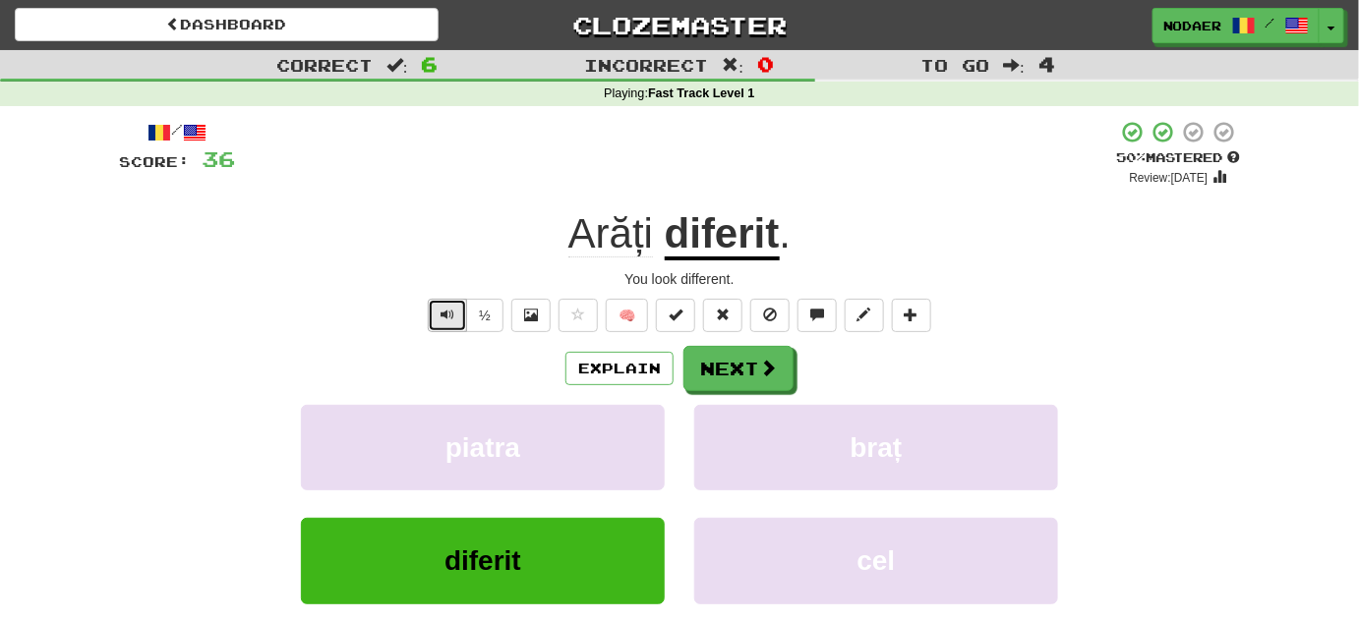
click at [450, 314] on span "Text-to-speech controls" at bounding box center [448, 315] width 14 height 14
click at [744, 366] on button "Next" at bounding box center [739, 369] width 110 height 45
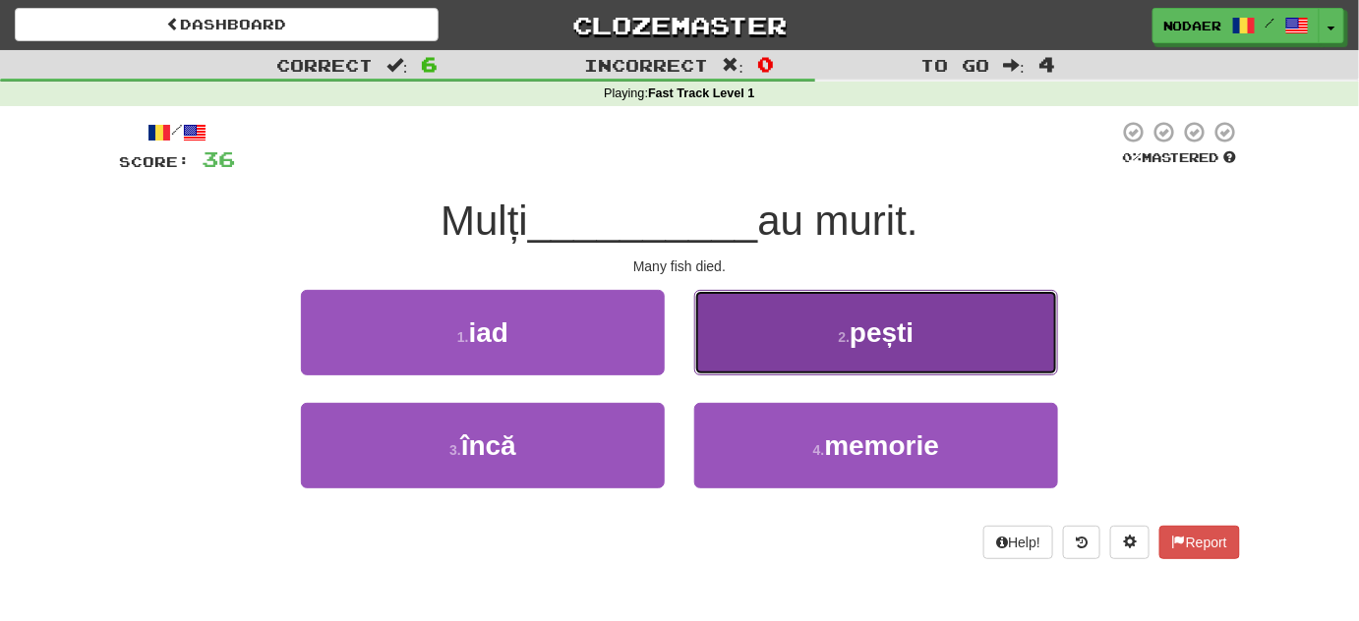
click at [805, 353] on button "2 . pești" at bounding box center [876, 333] width 364 height 86
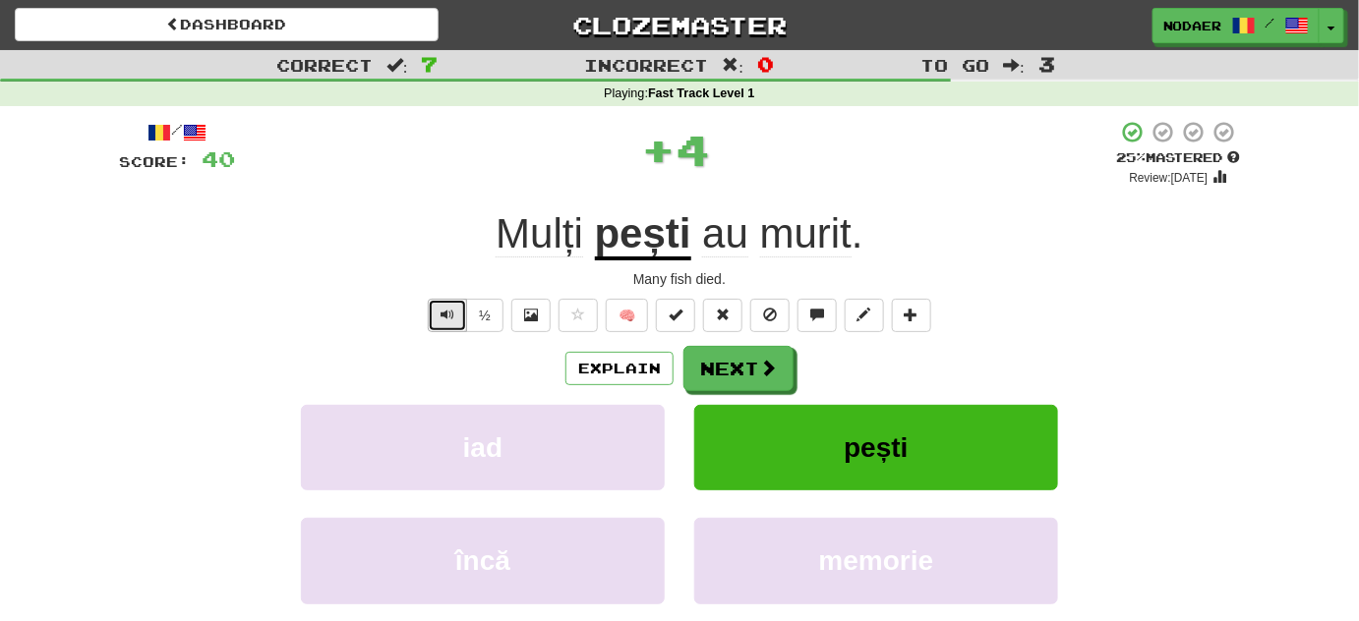
click at [454, 314] on span "Text-to-speech controls" at bounding box center [448, 315] width 14 height 14
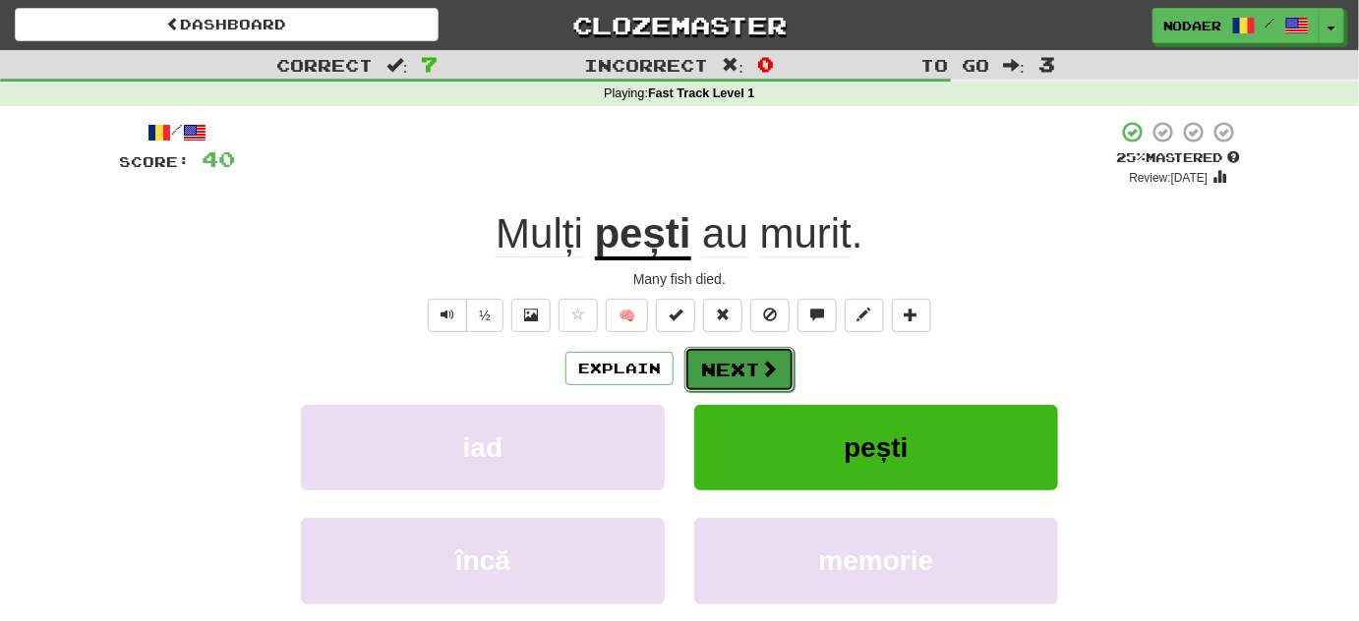
click at [768, 372] on span at bounding box center [769, 369] width 18 height 18
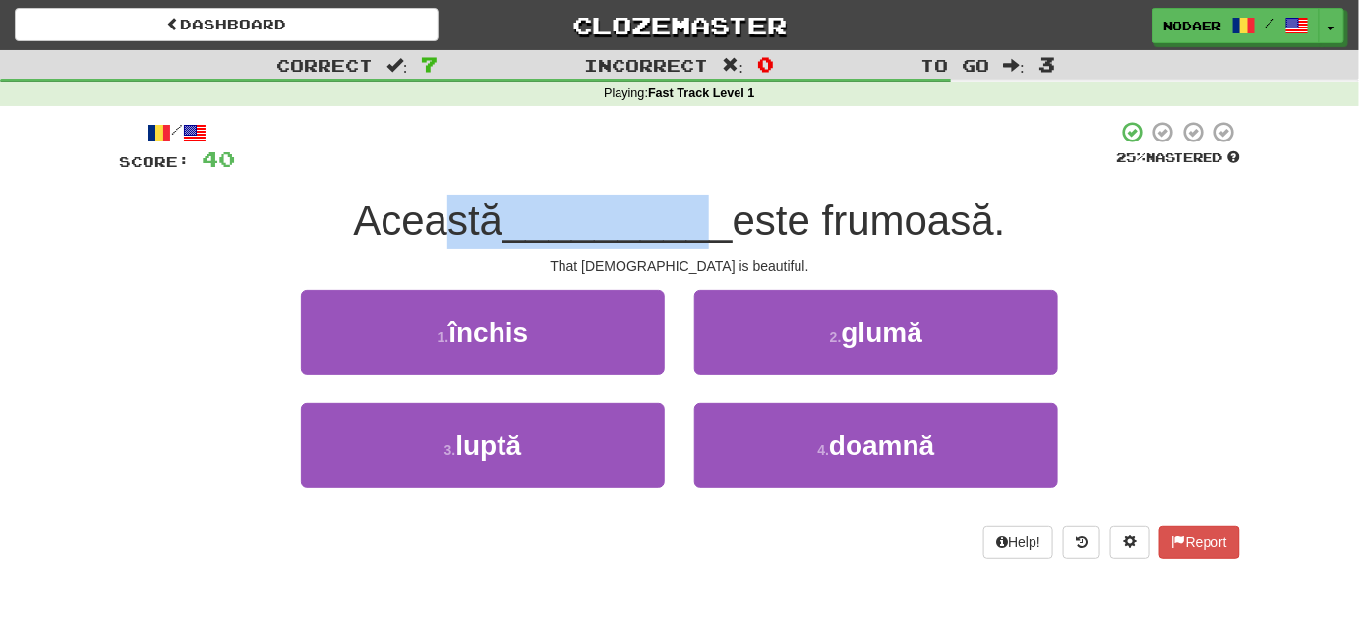
drag, startPoint x: 443, startPoint y: 237, endPoint x: 718, endPoint y: 195, distance: 278.6
click at [718, 195] on div "Această __________ este frumoasă." at bounding box center [679, 222] width 1121 height 54
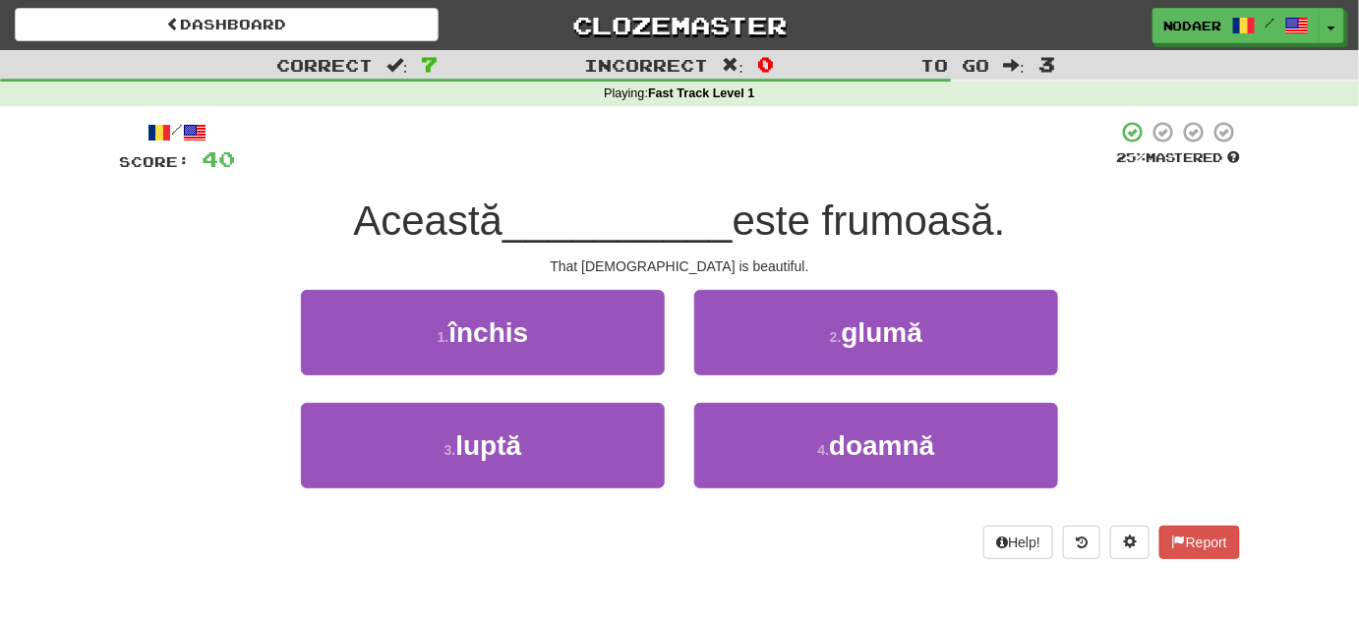
click at [770, 164] on div at bounding box center [675, 147] width 881 height 54
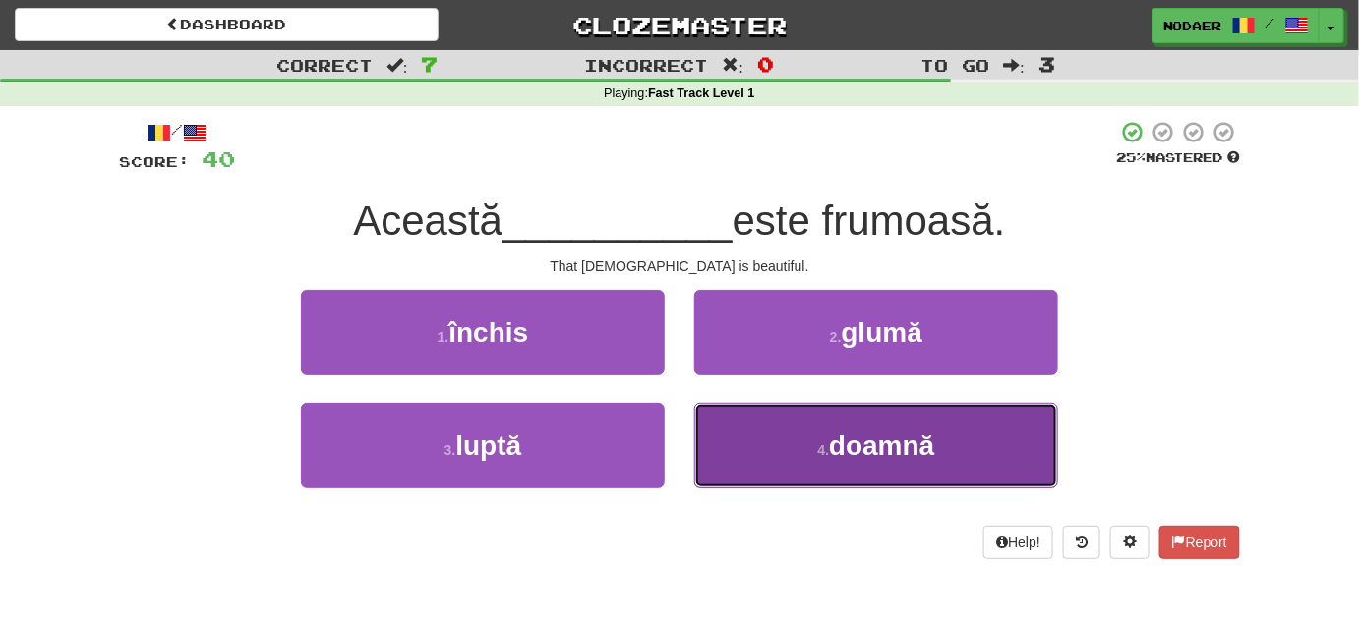
click at [811, 448] on button "4 . doamnă" at bounding box center [876, 446] width 364 height 86
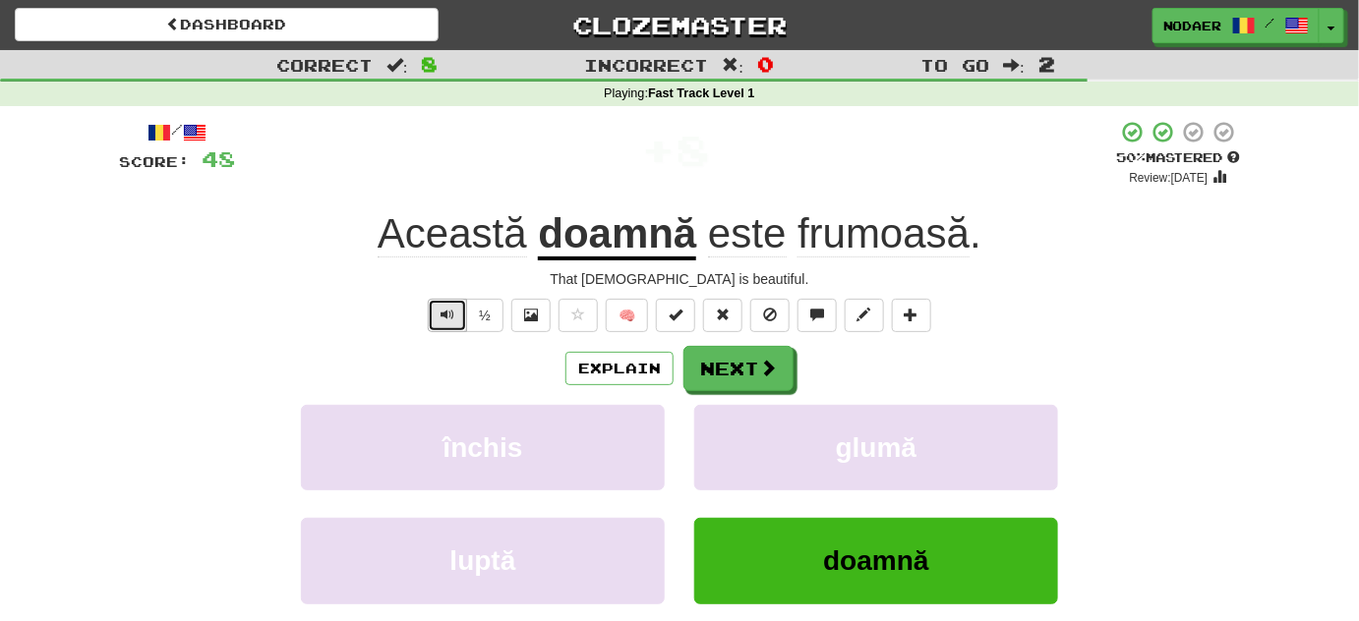
click at [438, 313] on button "Text-to-speech controls" at bounding box center [447, 315] width 39 height 33
click at [447, 316] on span "Text-to-speech controls" at bounding box center [448, 315] width 14 height 14
click at [447, 317] on span "Text-to-speech controls" at bounding box center [448, 315] width 14 height 14
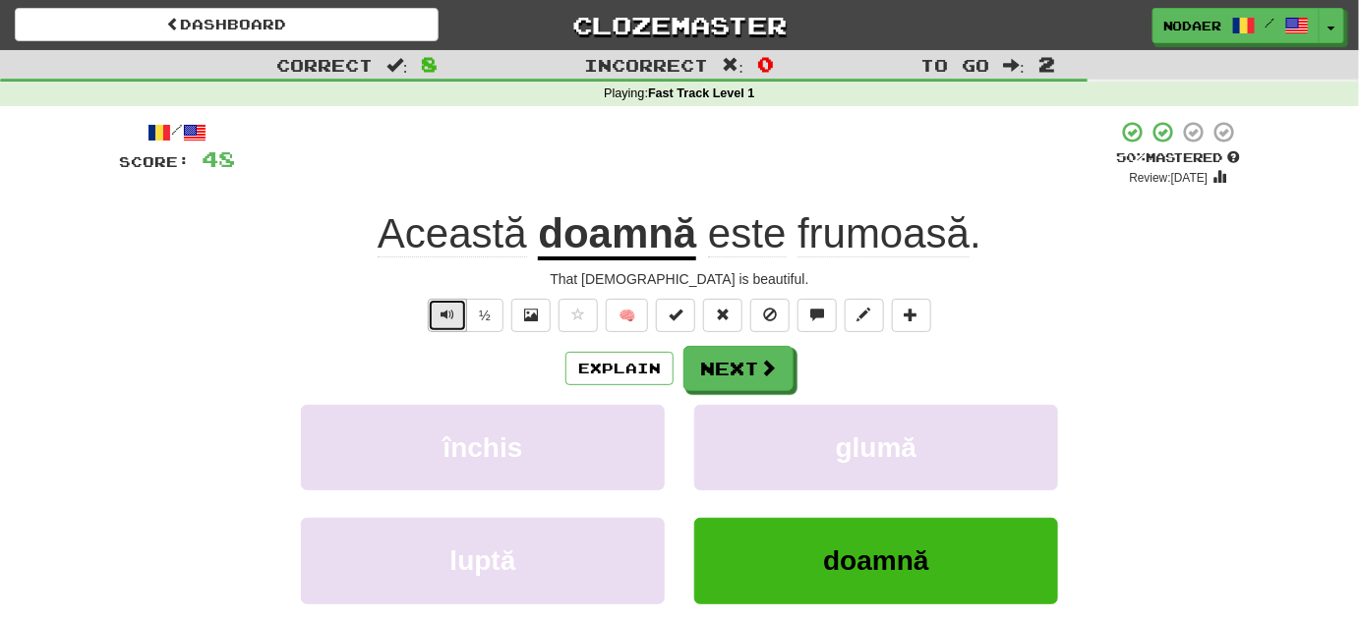
click at [447, 317] on span "Text-to-speech controls" at bounding box center [448, 315] width 14 height 14
click at [441, 317] on button "Text-to-speech controls" at bounding box center [447, 315] width 39 height 33
click at [441, 320] on button "Text-to-speech controls" at bounding box center [447, 315] width 39 height 33
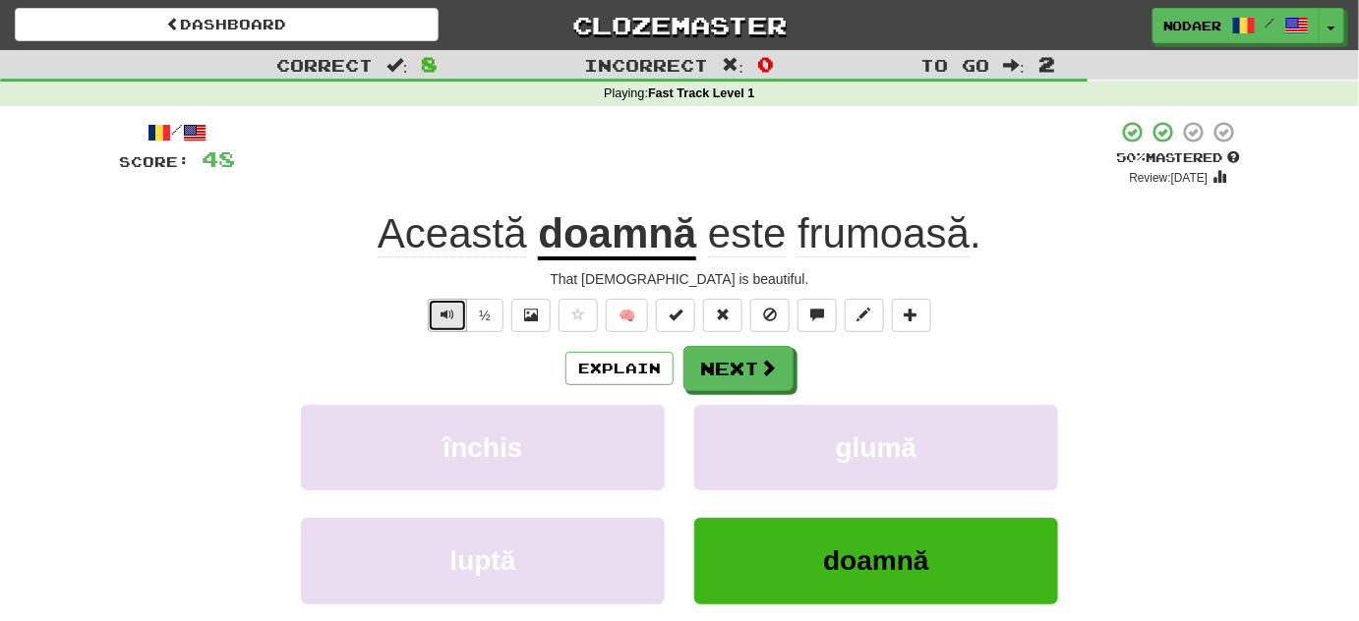
click at [441, 324] on button "Text-to-speech controls" at bounding box center [447, 315] width 39 height 33
click at [732, 367] on button "Next" at bounding box center [739, 369] width 110 height 45
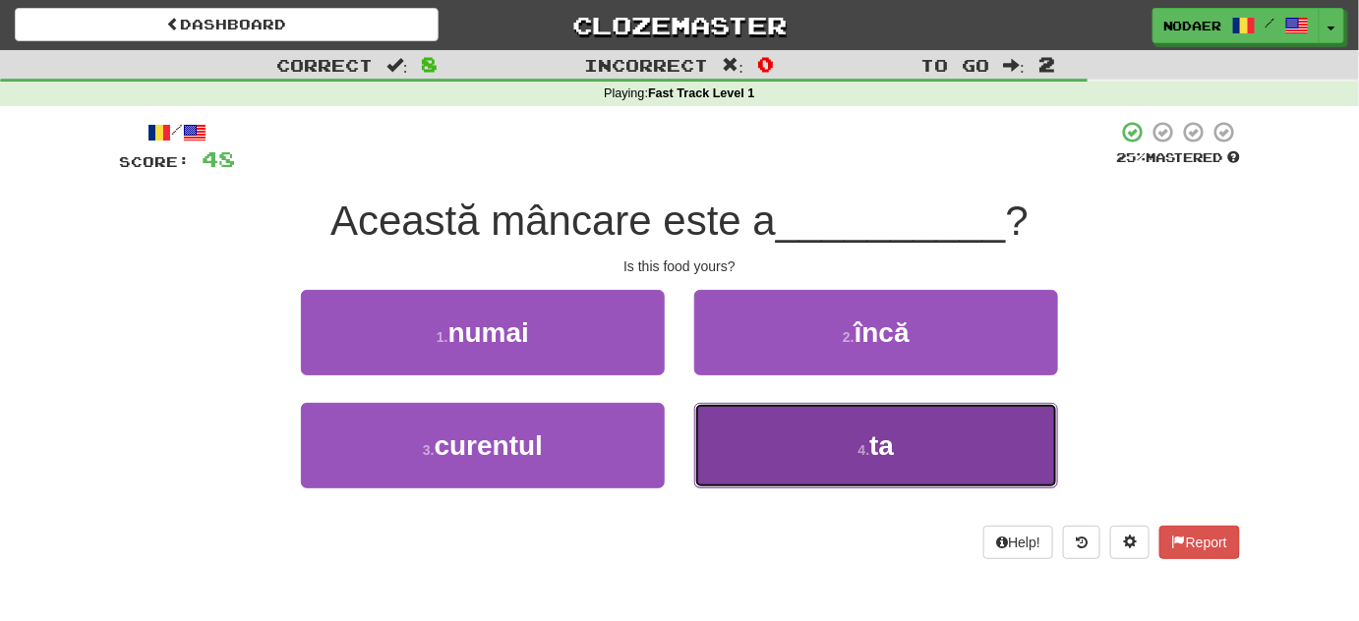
click at [890, 438] on span "ta" at bounding box center [881, 446] width 25 height 30
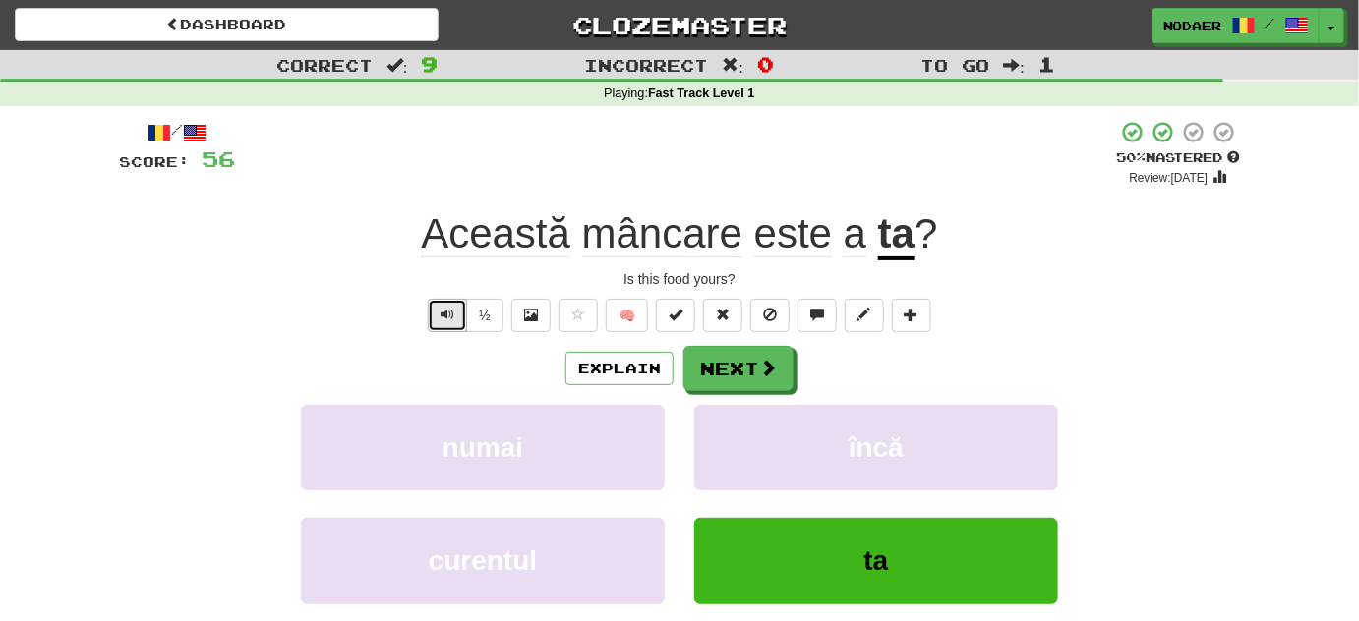
click at [457, 311] on button "Text-to-speech controls" at bounding box center [447, 315] width 39 height 33
click at [449, 308] on span "Text-to-speech controls" at bounding box center [448, 315] width 14 height 14
click at [445, 309] on span "Text-to-speech controls" at bounding box center [448, 315] width 14 height 14
click at [445, 314] on span "Text-to-speech controls" at bounding box center [448, 315] width 14 height 14
click at [443, 321] on span "Text-to-speech controls" at bounding box center [448, 315] width 14 height 14
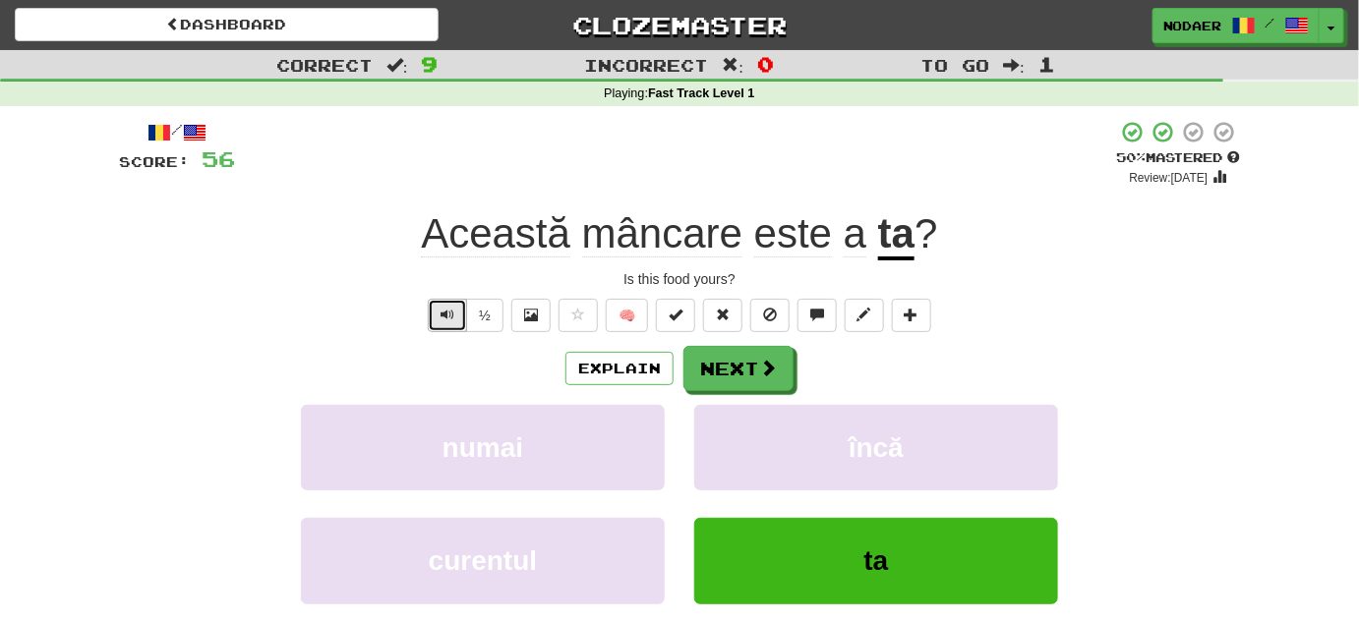
click at [446, 316] on span "Text-to-speech controls" at bounding box center [448, 315] width 14 height 14
click at [442, 326] on button "Text-to-speech controls" at bounding box center [447, 315] width 39 height 33
click at [448, 325] on button "Text-to-speech controls" at bounding box center [447, 315] width 39 height 33
click at [452, 317] on span "Text-to-speech controls" at bounding box center [448, 315] width 14 height 14
click at [450, 303] on button "Text-to-speech controls" at bounding box center [447, 315] width 39 height 33
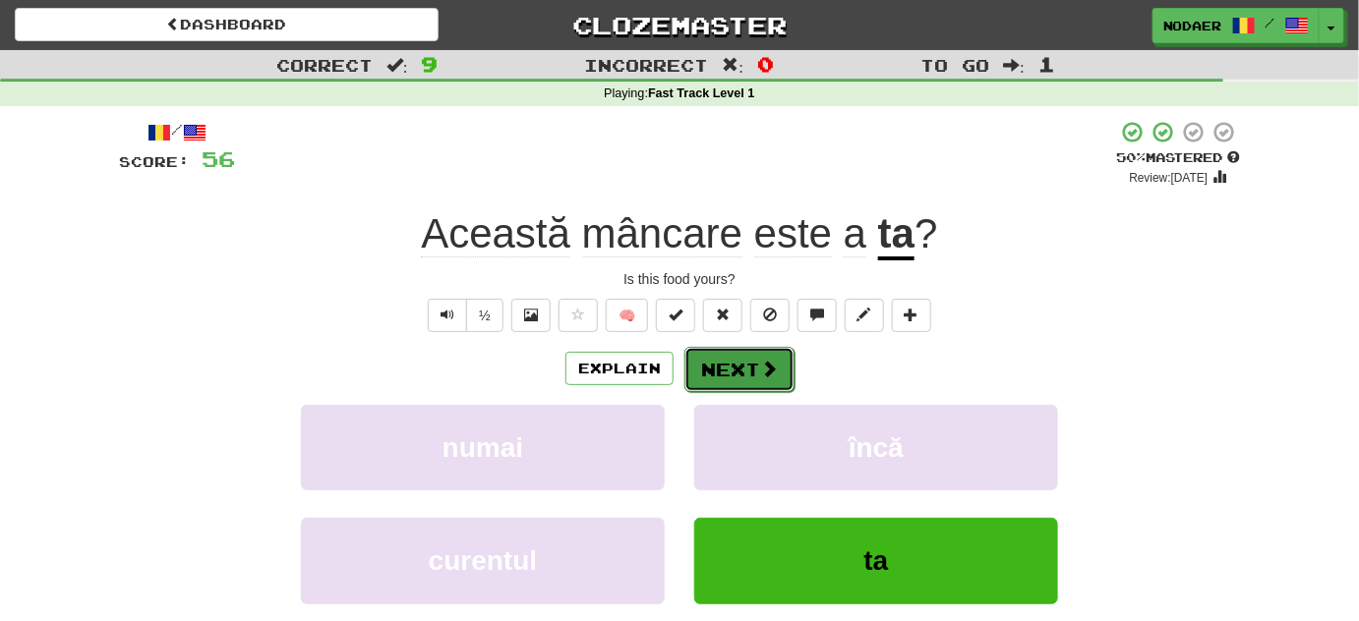
click at [760, 377] on span at bounding box center [769, 369] width 18 height 18
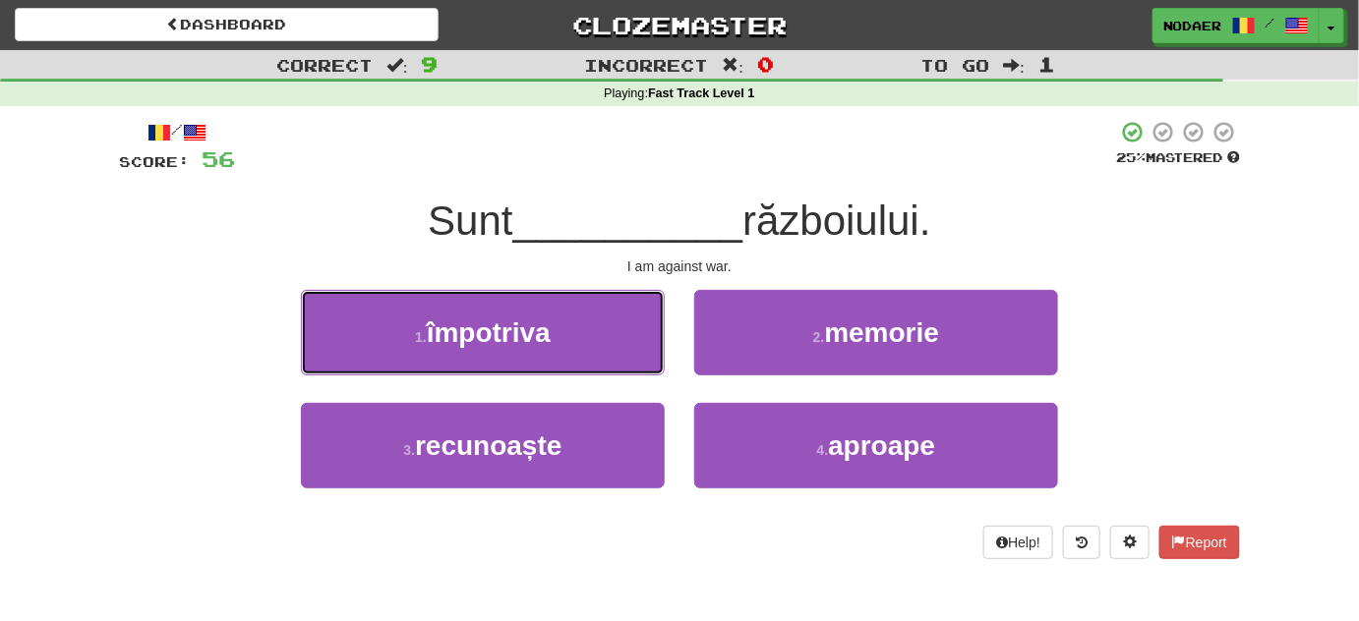
click at [611, 340] on button "1 . împotriva" at bounding box center [483, 333] width 364 height 86
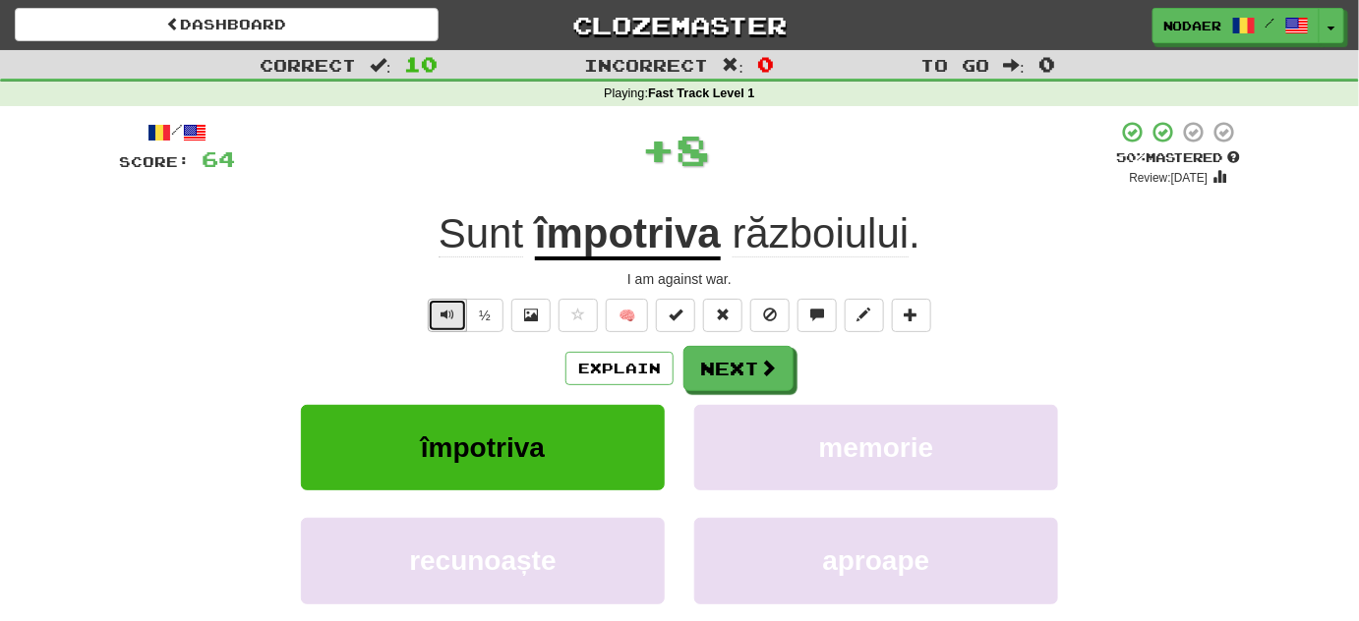
click at [435, 314] on button "Text-to-speech controls" at bounding box center [447, 315] width 39 height 33
click at [438, 312] on button "Text-to-speech controls" at bounding box center [447, 315] width 39 height 33
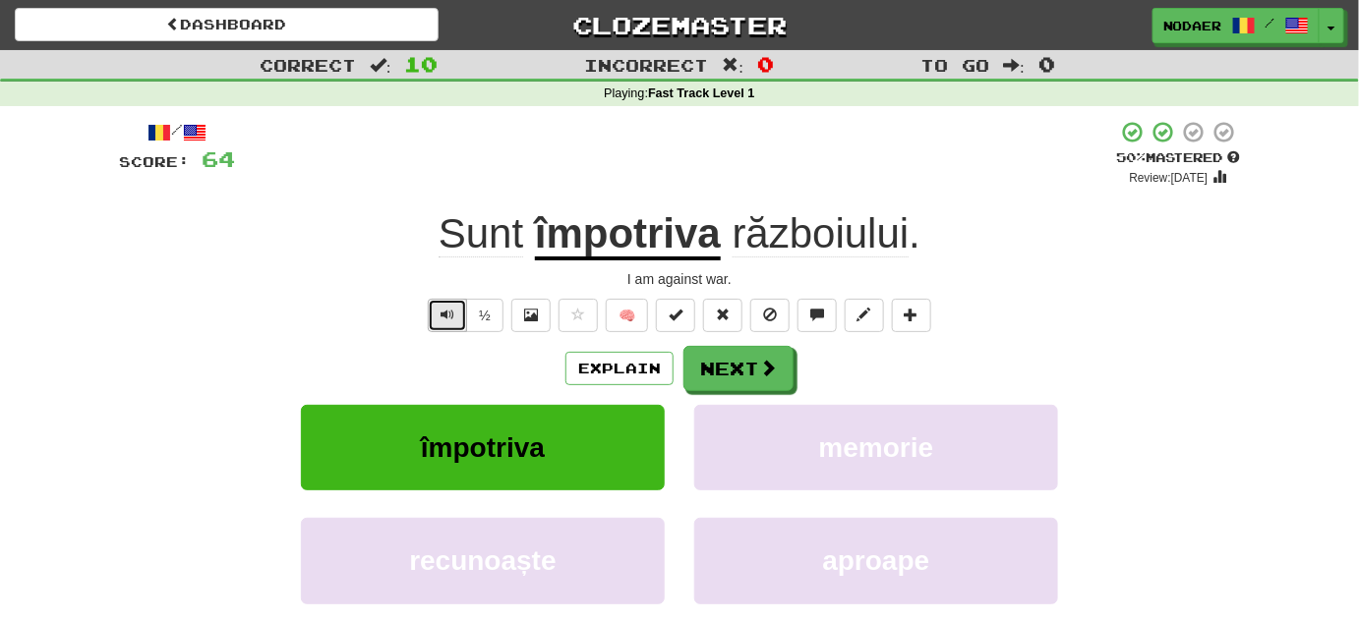
click at [445, 317] on span "Text-to-speech controls" at bounding box center [448, 315] width 14 height 14
click at [446, 319] on span "Text-to-speech controls" at bounding box center [448, 315] width 14 height 14
click at [568, 238] on u "împotriva" at bounding box center [628, 235] width 186 height 50
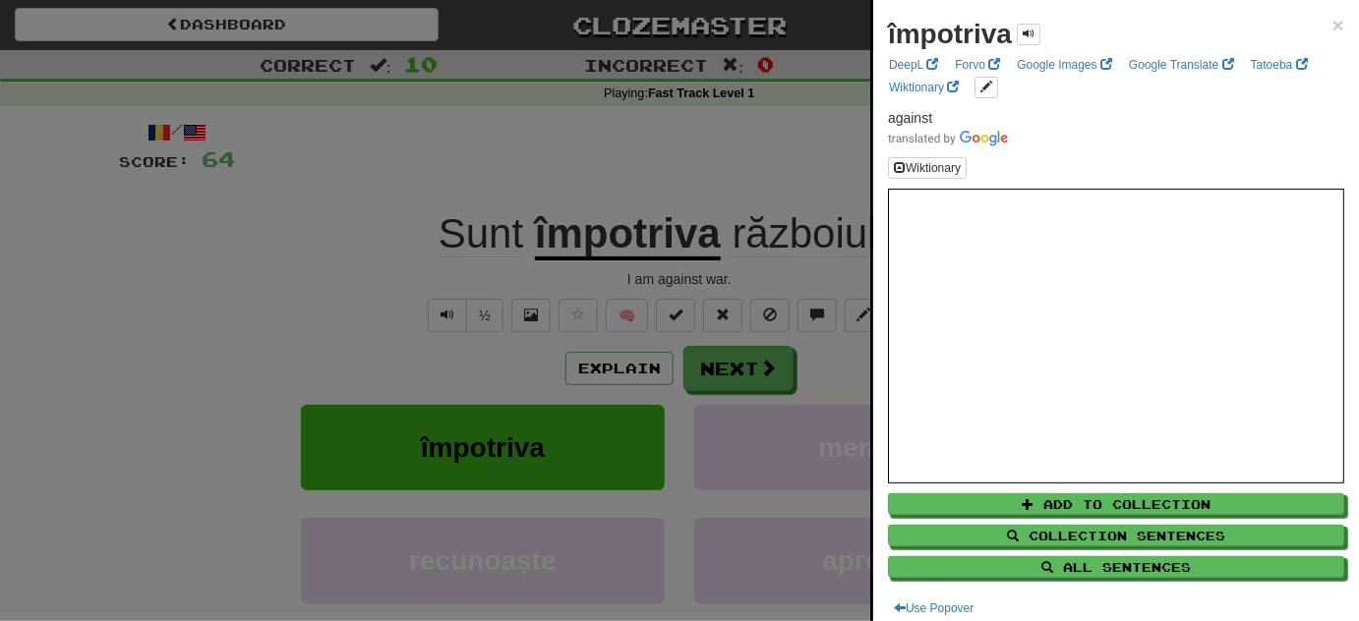
click at [521, 133] on div at bounding box center [679, 310] width 1359 height 621
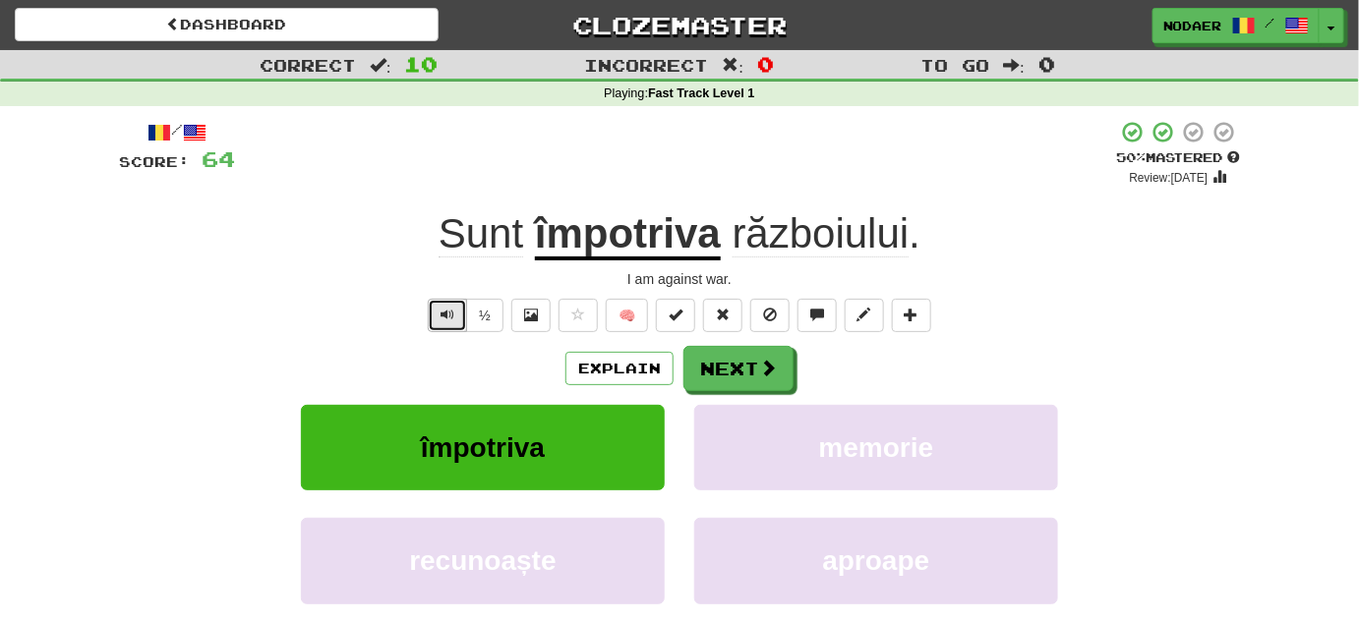
click at [447, 311] on span "Text-to-speech controls" at bounding box center [448, 315] width 14 height 14
click at [447, 301] on button "Text-to-speech controls" at bounding box center [447, 315] width 39 height 33
click at [449, 316] on span "Text-to-speech controls" at bounding box center [448, 315] width 14 height 14
click at [450, 322] on button "Text-to-speech controls" at bounding box center [447, 315] width 39 height 33
click at [441, 320] on button "Text-to-speech controls" at bounding box center [447, 315] width 39 height 33
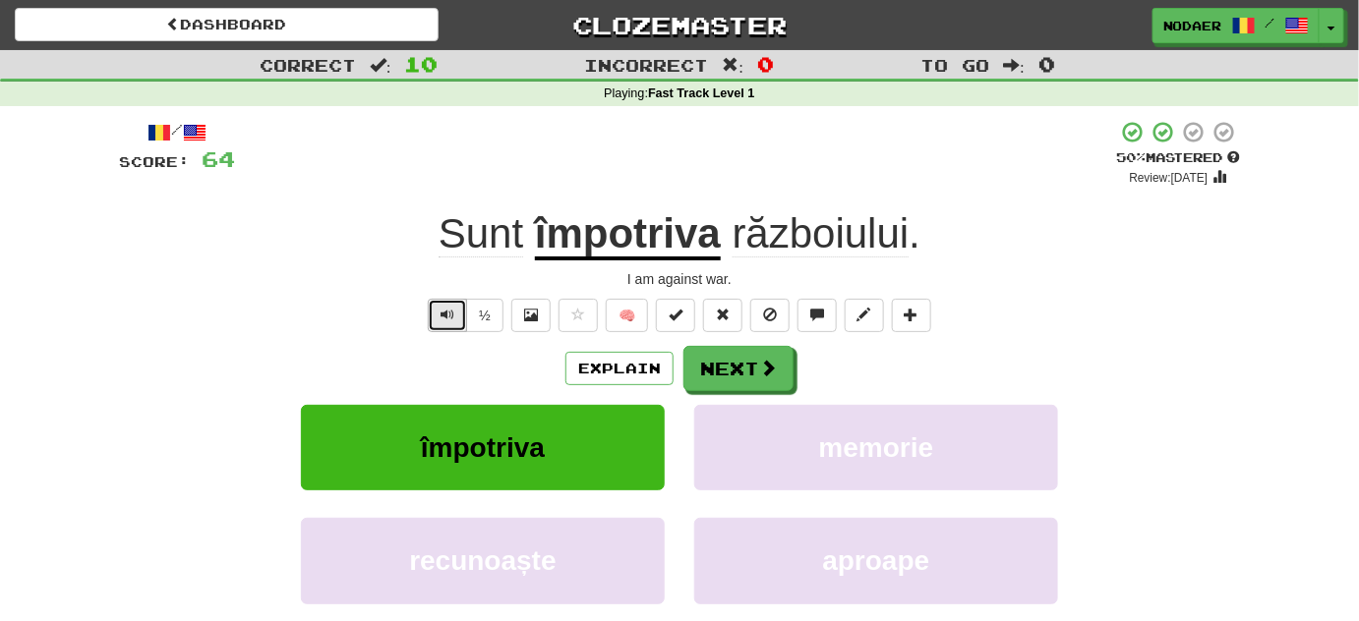
click at [441, 320] on button "Text-to-speech controls" at bounding box center [447, 315] width 39 height 33
click at [448, 318] on span "Text-to-speech controls" at bounding box center [448, 315] width 14 height 14
click at [454, 317] on span "Text-to-speech controls" at bounding box center [448, 315] width 14 height 14
click at [445, 317] on span "Text-to-speech controls" at bounding box center [448, 315] width 14 height 14
click at [445, 313] on span "Text-to-speech controls" at bounding box center [448, 315] width 14 height 14
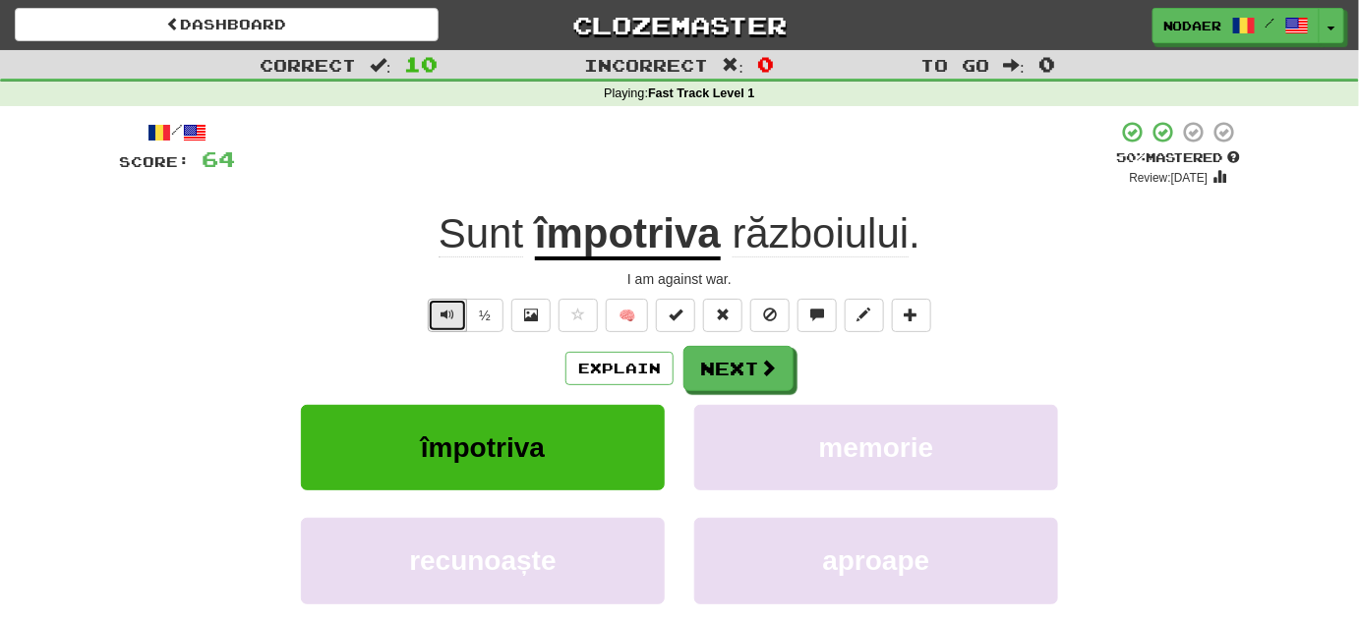
click at [448, 319] on span "Text-to-speech controls" at bounding box center [448, 315] width 14 height 14
click at [451, 314] on span "Text-to-speech controls" at bounding box center [448, 315] width 14 height 14
click at [440, 322] on button "Text-to-speech controls" at bounding box center [447, 315] width 39 height 33
click at [603, 242] on u "împotriva" at bounding box center [628, 235] width 186 height 50
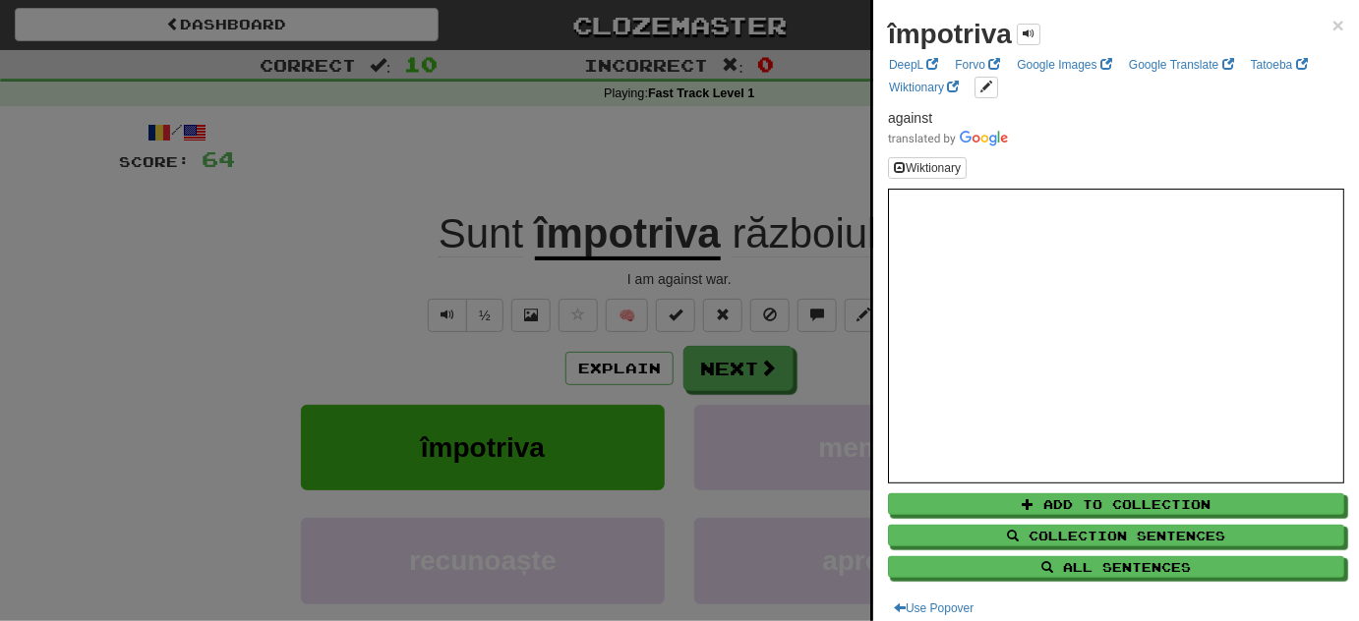
click at [265, 301] on div at bounding box center [679, 310] width 1359 height 621
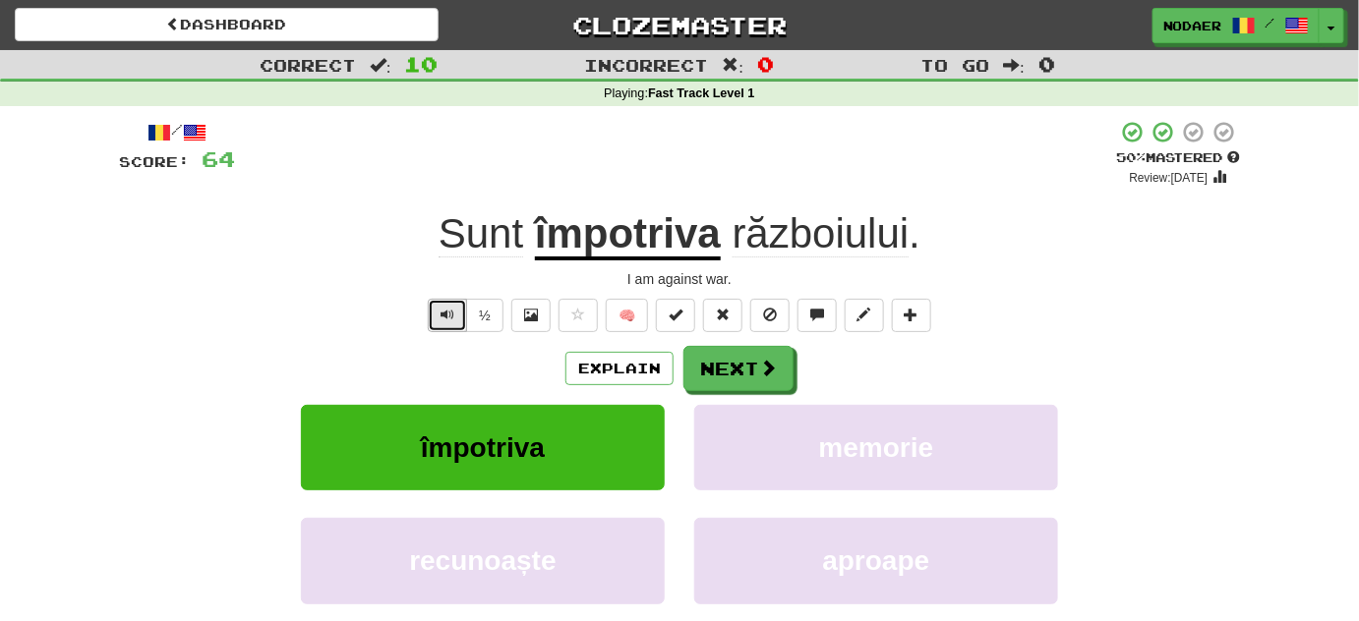
click at [450, 322] on span "Text-to-speech controls" at bounding box center [448, 315] width 14 height 14
click at [443, 319] on span "Text-to-speech controls" at bounding box center [448, 315] width 14 height 14
click at [446, 314] on span "Text-to-speech controls" at bounding box center [448, 315] width 14 height 14
click at [434, 319] on button "Text-to-speech controls" at bounding box center [447, 315] width 39 height 33
click at [441, 307] on button "Text-to-speech controls" at bounding box center [447, 315] width 39 height 33
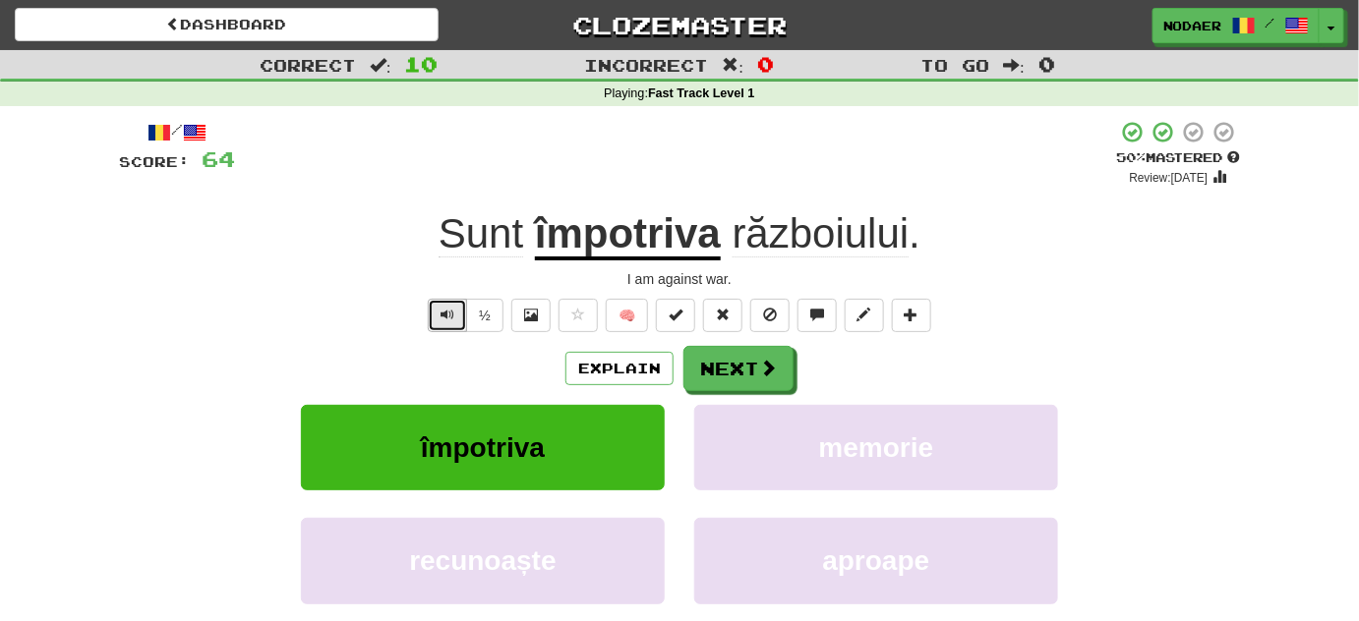
click at [453, 318] on span "Text-to-speech controls" at bounding box center [448, 315] width 14 height 14
click at [436, 319] on button "Text-to-speech controls" at bounding box center [447, 315] width 39 height 33
click at [727, 372] on button "Next" at bounding box center [739, 369] width 110 height 45
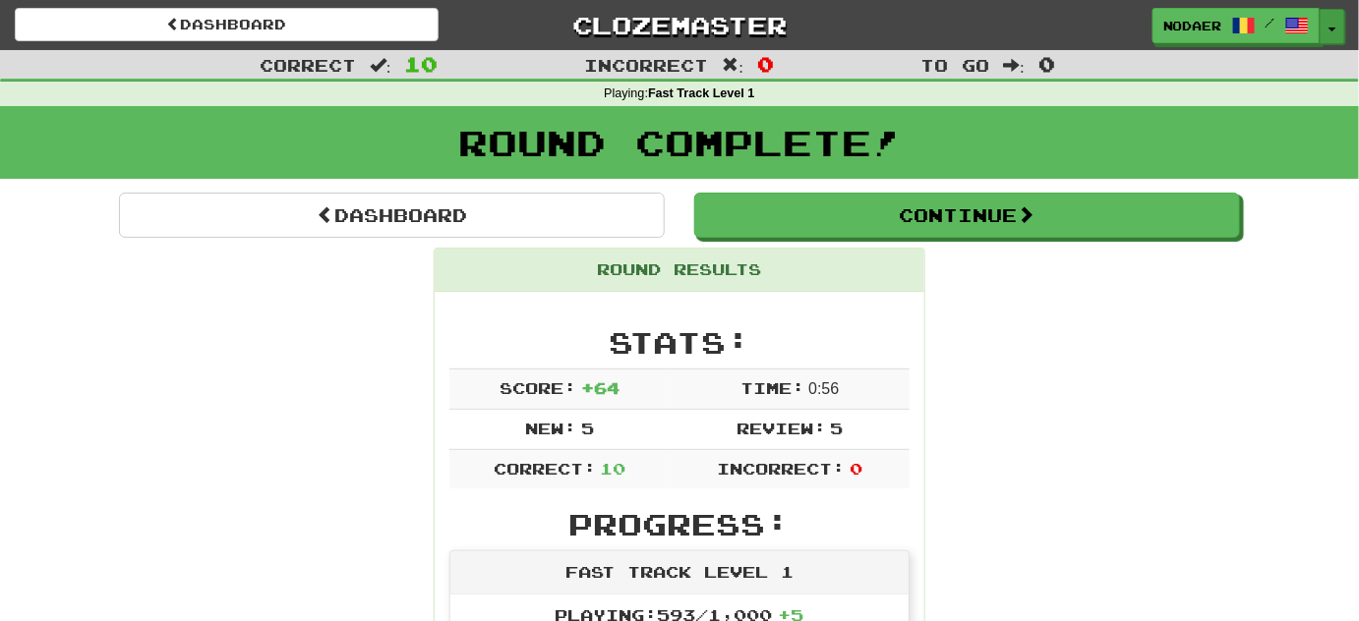
click at [1337, 37] on button "Toggle Dropdown" at bounding box center [1333, 26] width 26 height 35
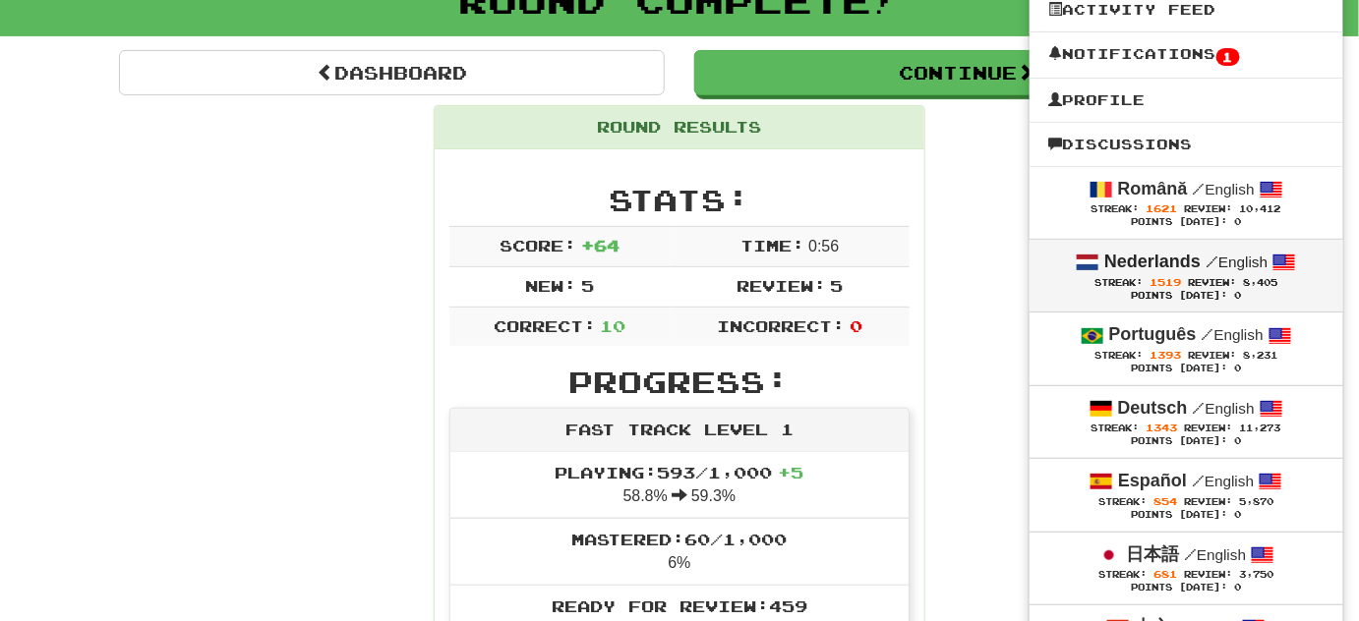
scroll to position [178, 0]
